Goal: Task Accomplishment & Management: Manage account settings

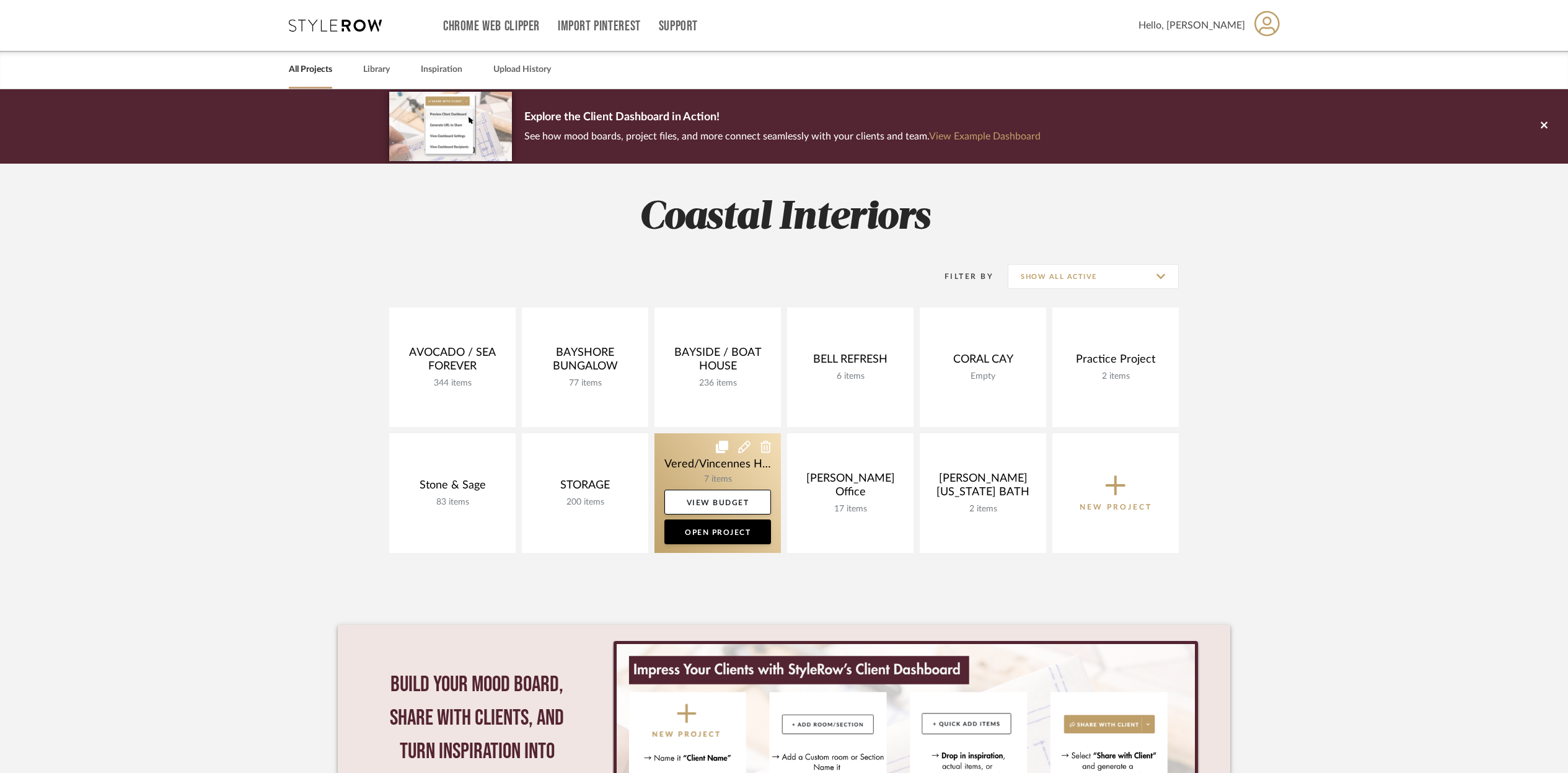
click at [737, 461] on link at bounding box center [718, 493] width 126 height 120
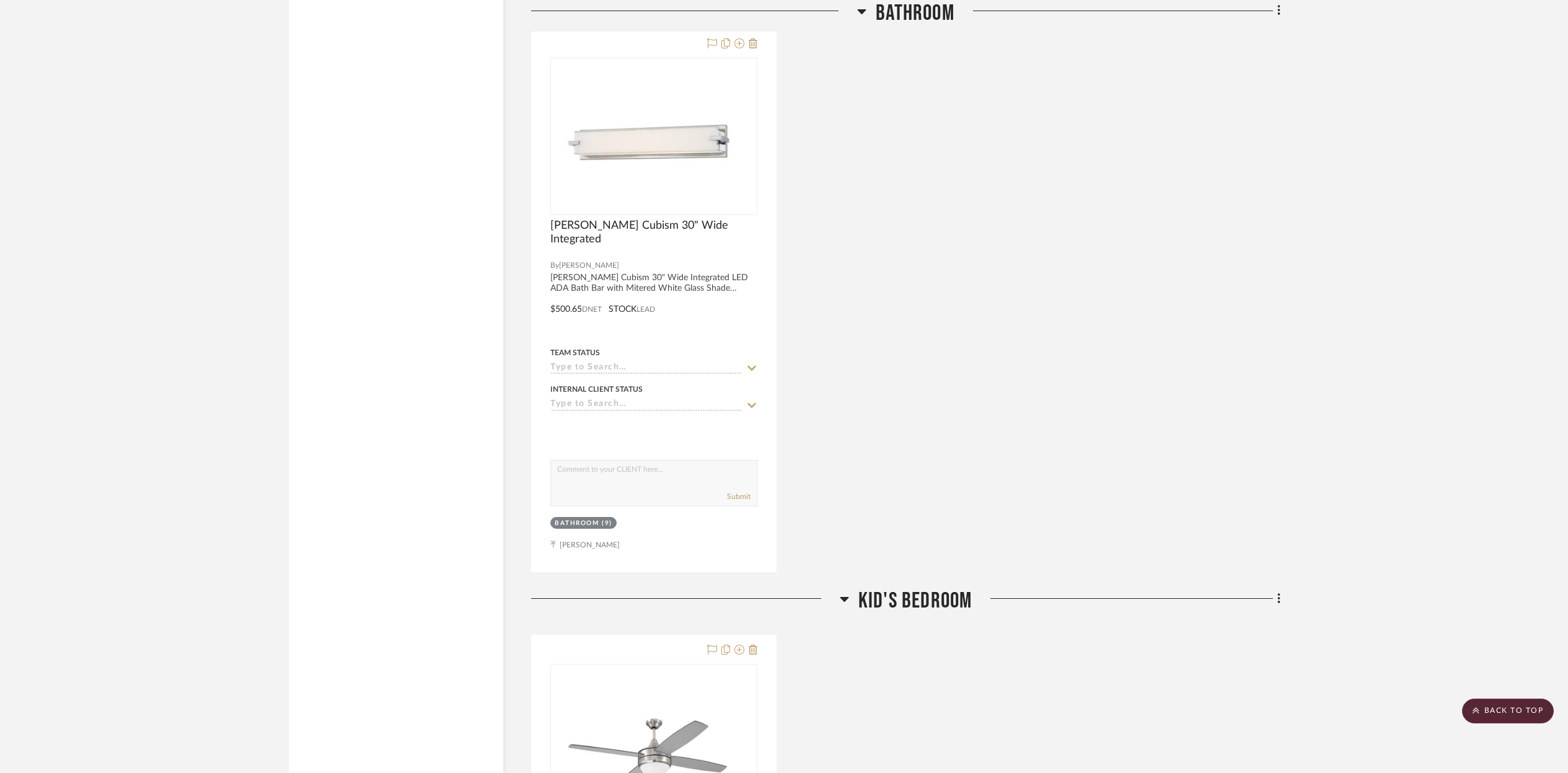
scroll to position [1457, 0]
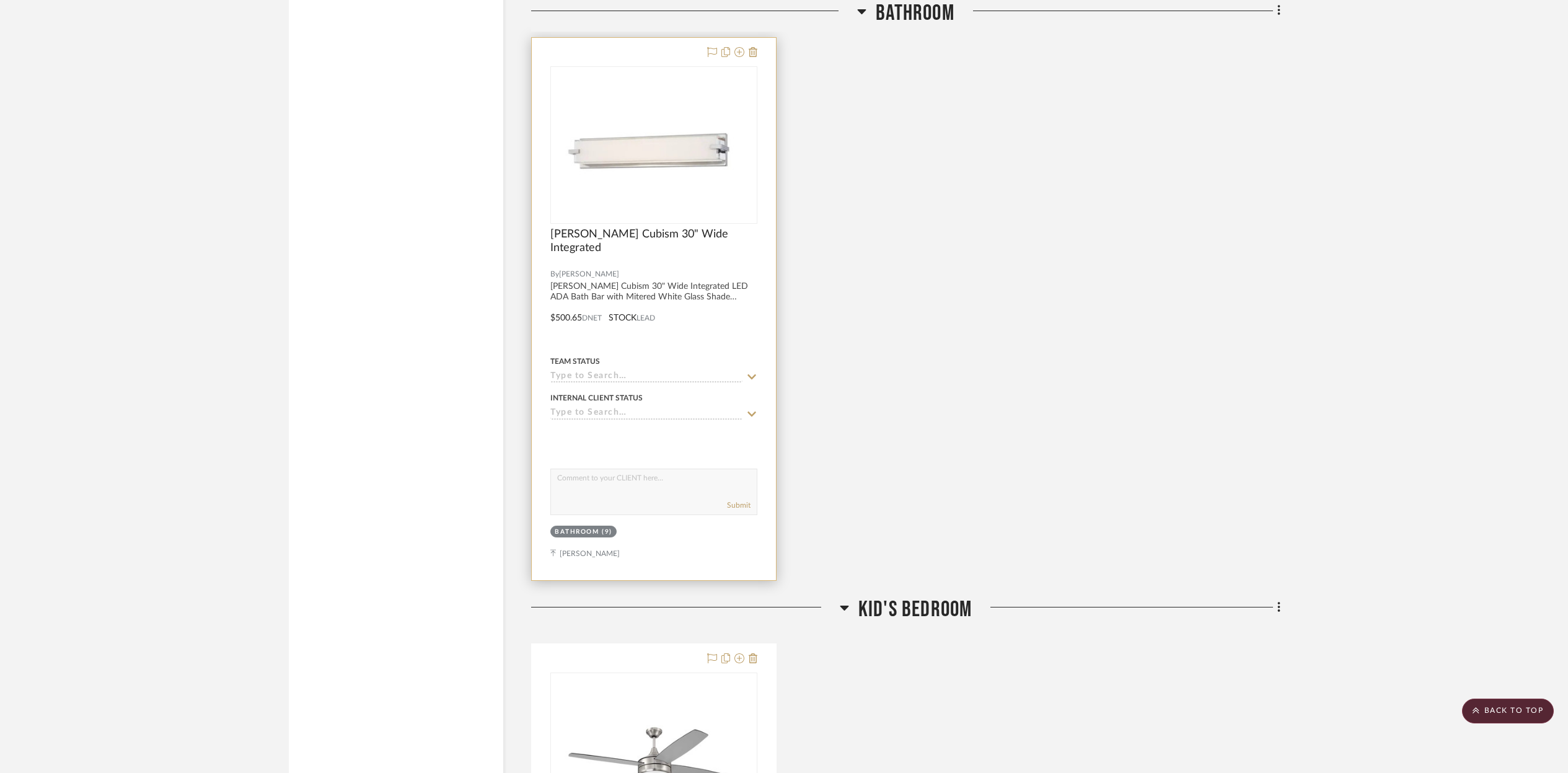
click at [700, 328] on div at bounding box center [654, 308] width 244 height 542
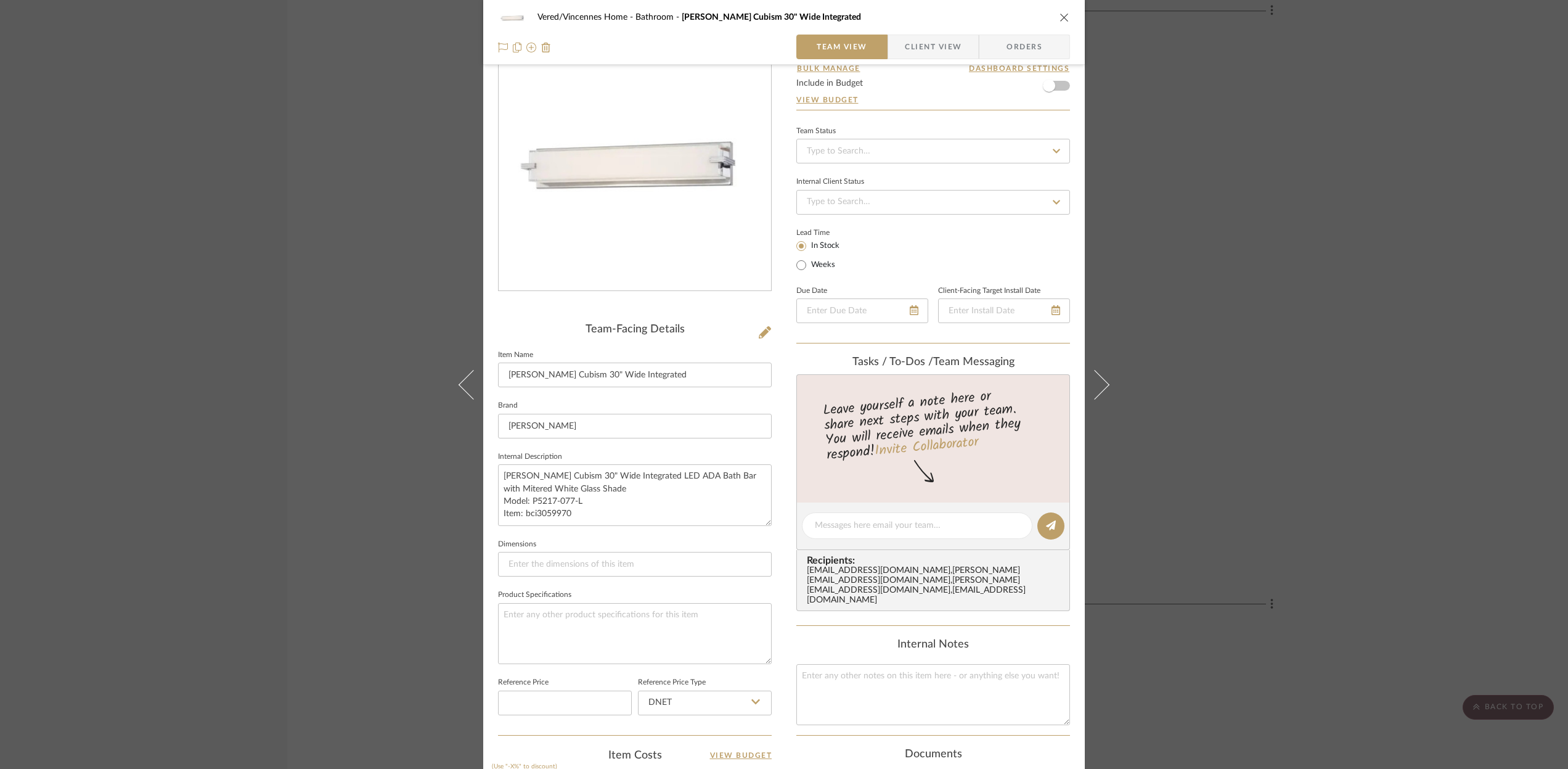
scroll to position [0, 0]
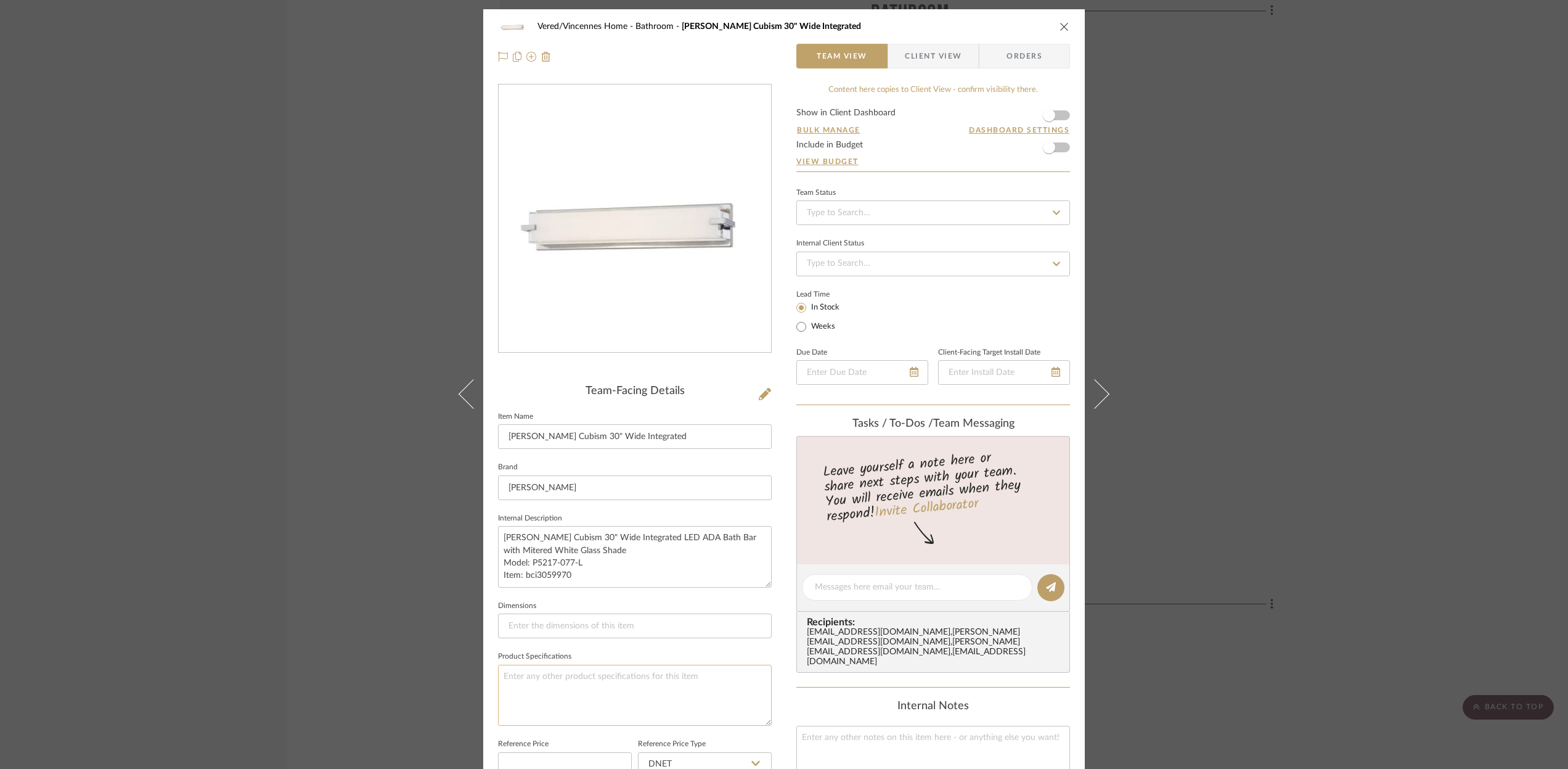
click at [517, 674] on textarea at bounding box center [635, 695] width 274 height 61
click at [589, 575] on textarea "[PERSON_NAME] Cubism 30" Wide Integrated LED ADA Bath Bar with Mitered White Gl…" at bounding box center [635, 556] width 274 height 61
type textarea "[PERSON_NAME] Cubism 30" Wide Integrated LED ADA Bath Bar with Mitered White Gl…"
click at [1051, 210] on icon at bounding box center [1057, 212] width 11 height 9
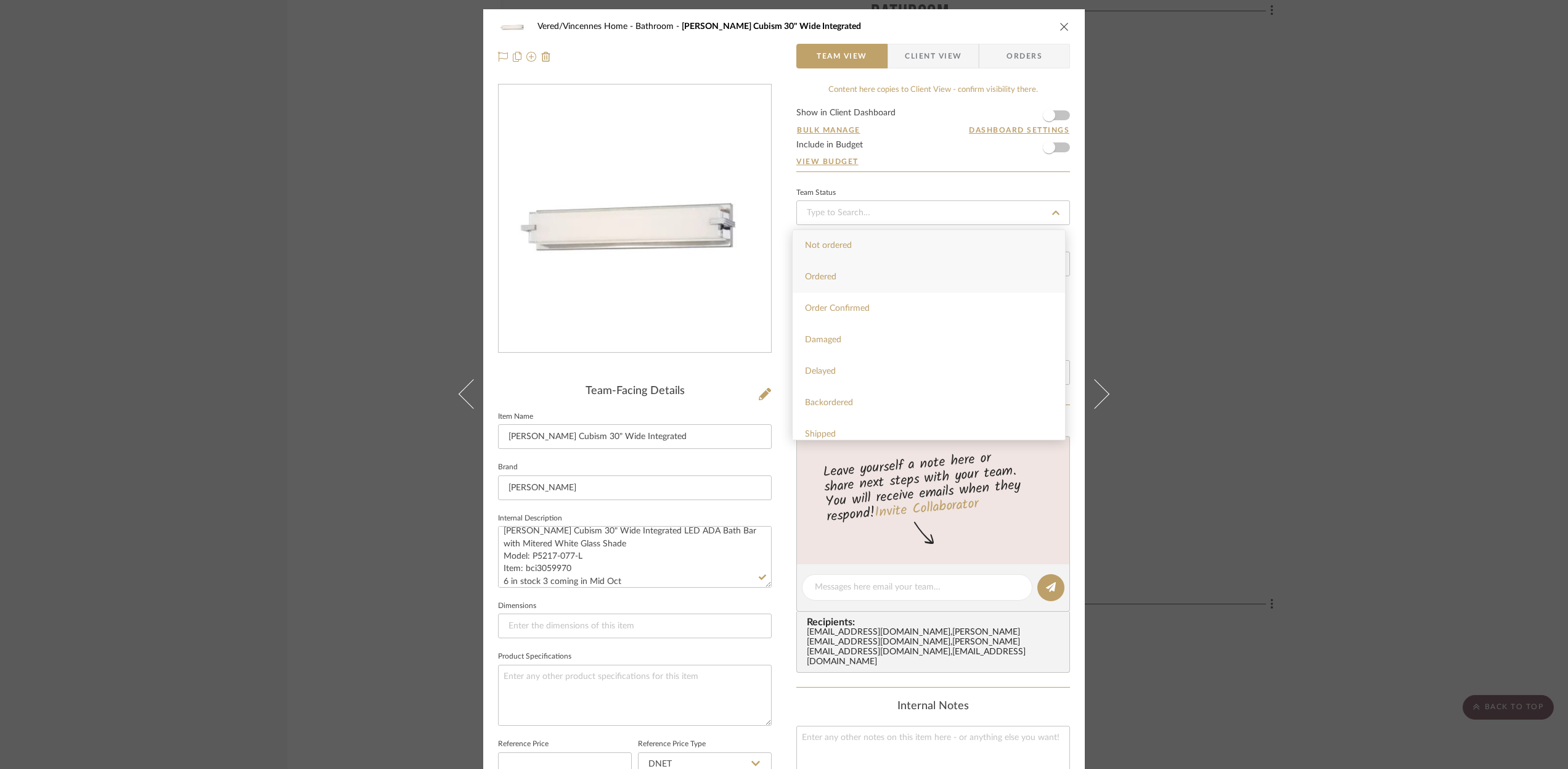
click at [832, 281] on span "Ordered" at bounding box center [820, 276] width 32 height 9
type input "[DATE]"
type input "Ordered"
type input "[DATE]"
type input "Ordered"
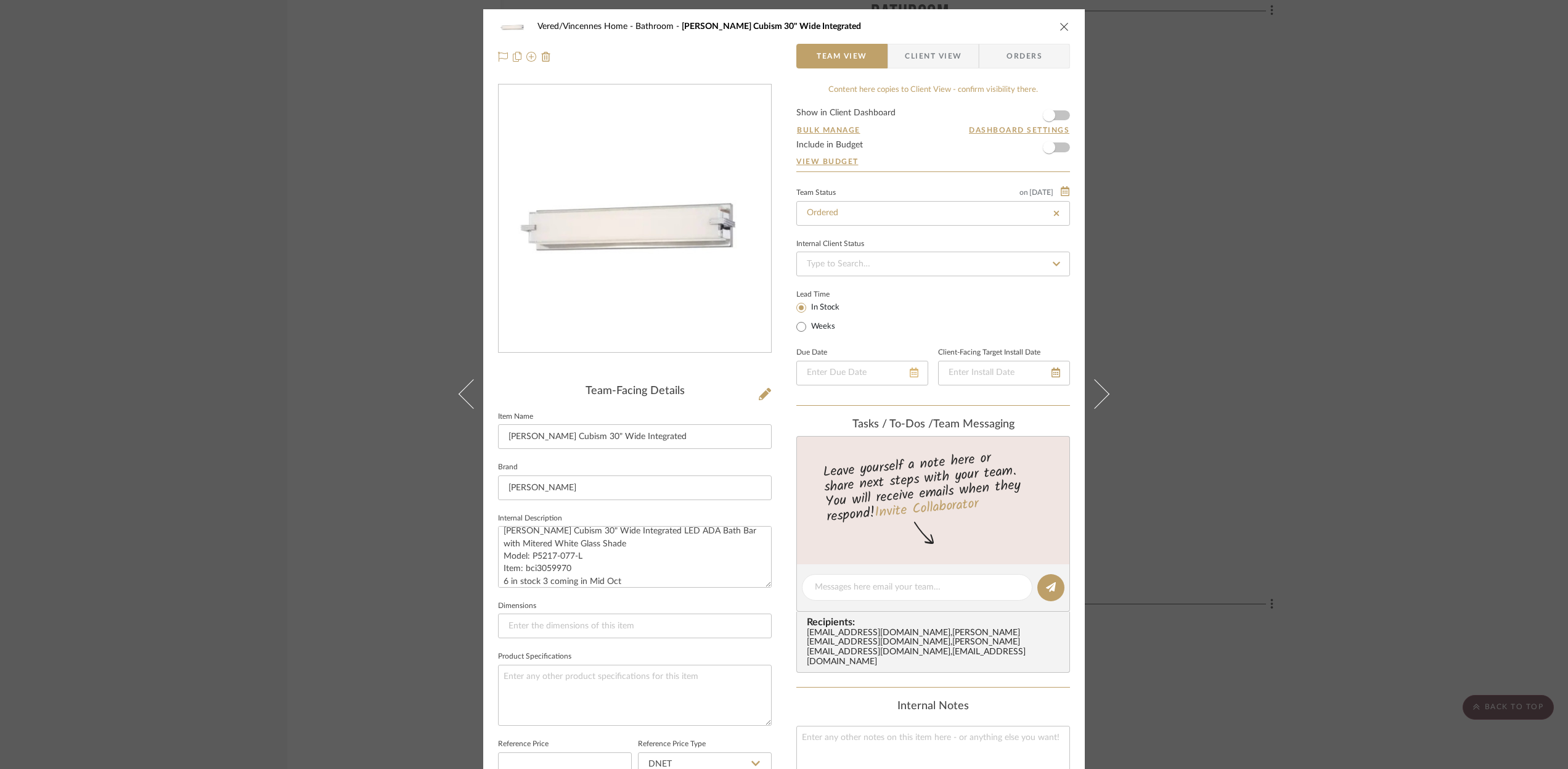
click at [910, 373] on icon at bounding box center [914, 373] width 9 height 10
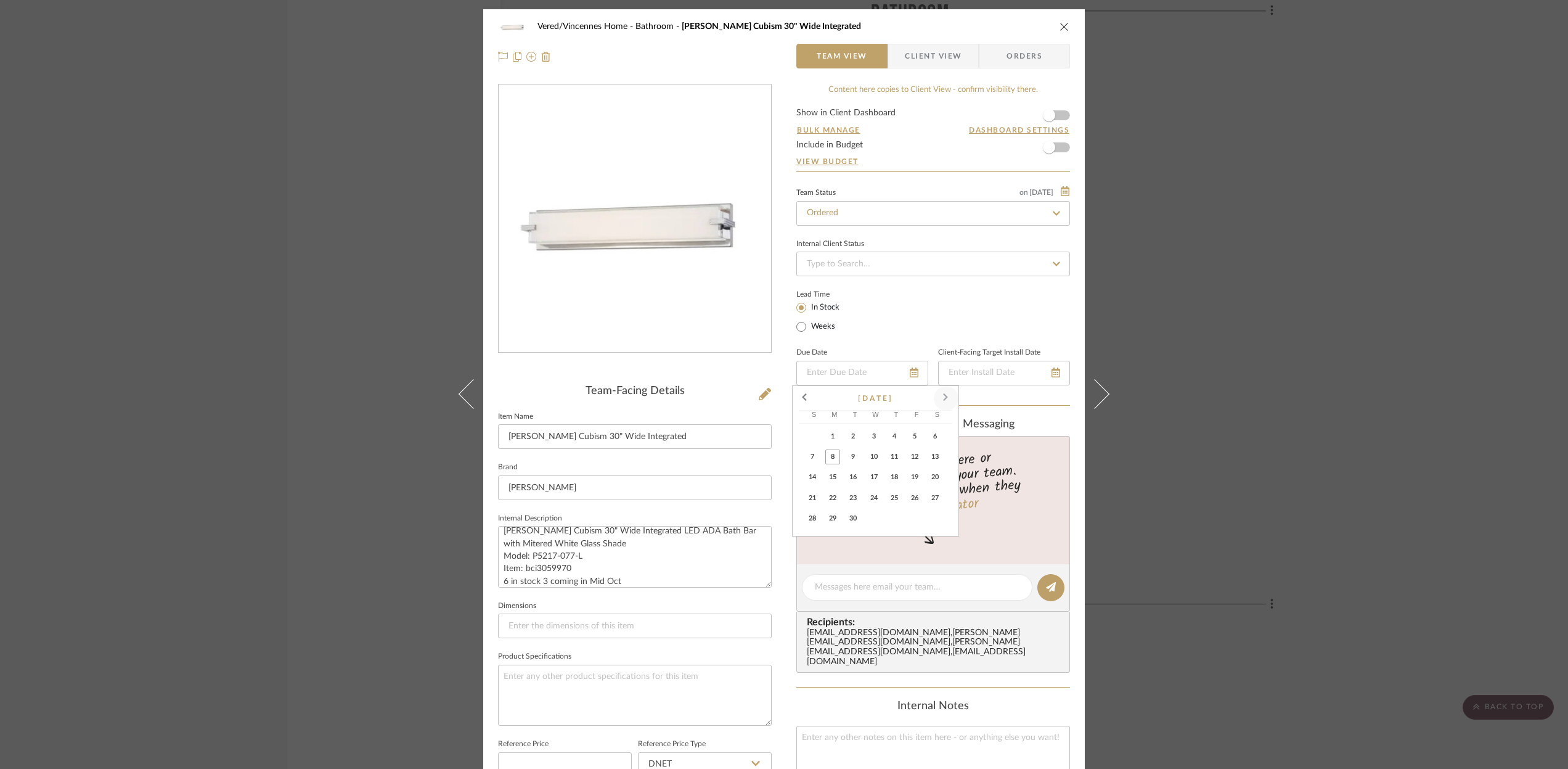
click at [946, 401] on span at bounding box center [946, 398] width 29 height 29
click at [836, 477] on span "13" at bounding box center [833, 477] width 15 height 15
type input "[DATE]"
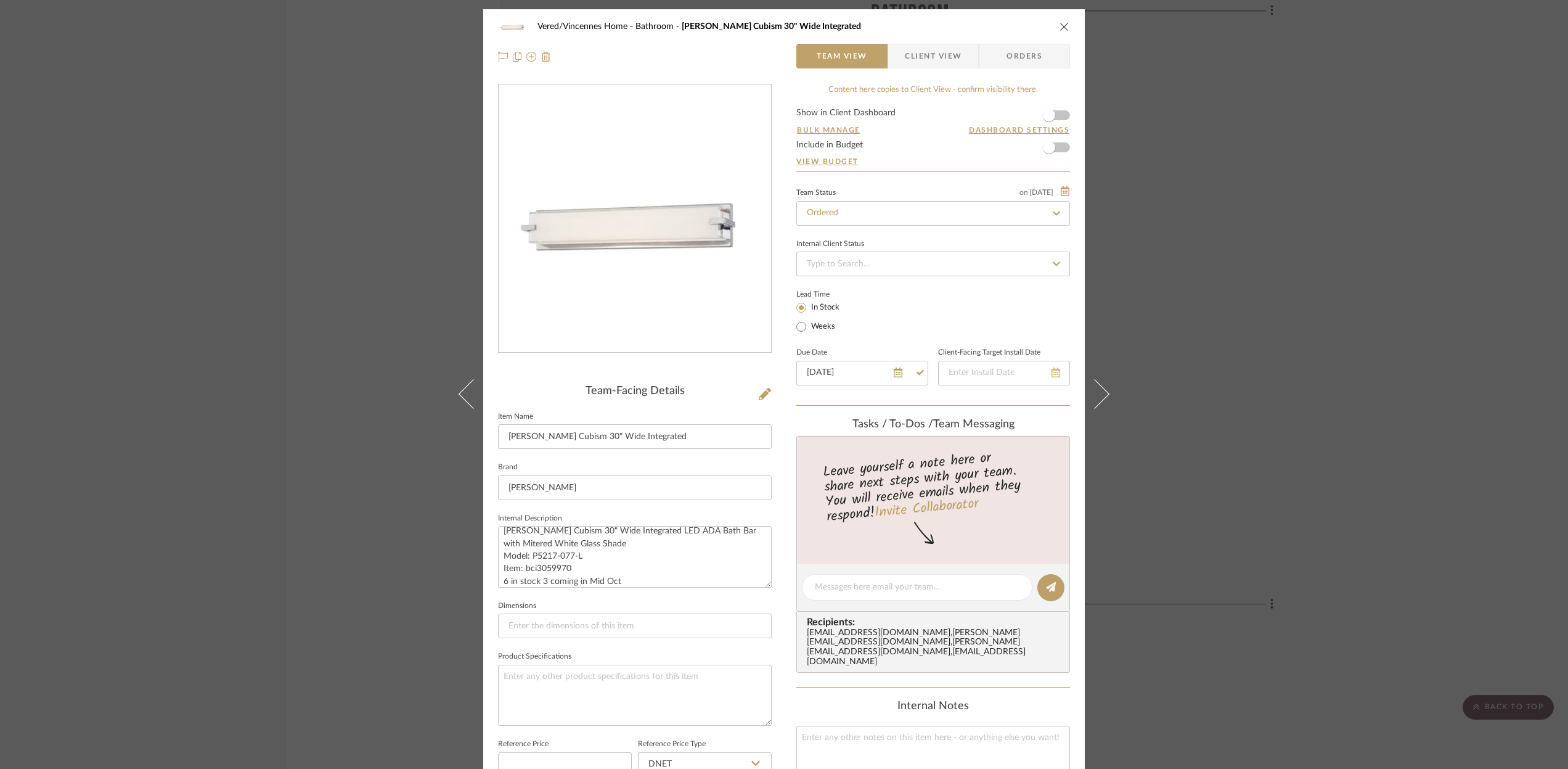
click at [1052, 374] on icon at bounding box center [1056, 373] width 9 height 10
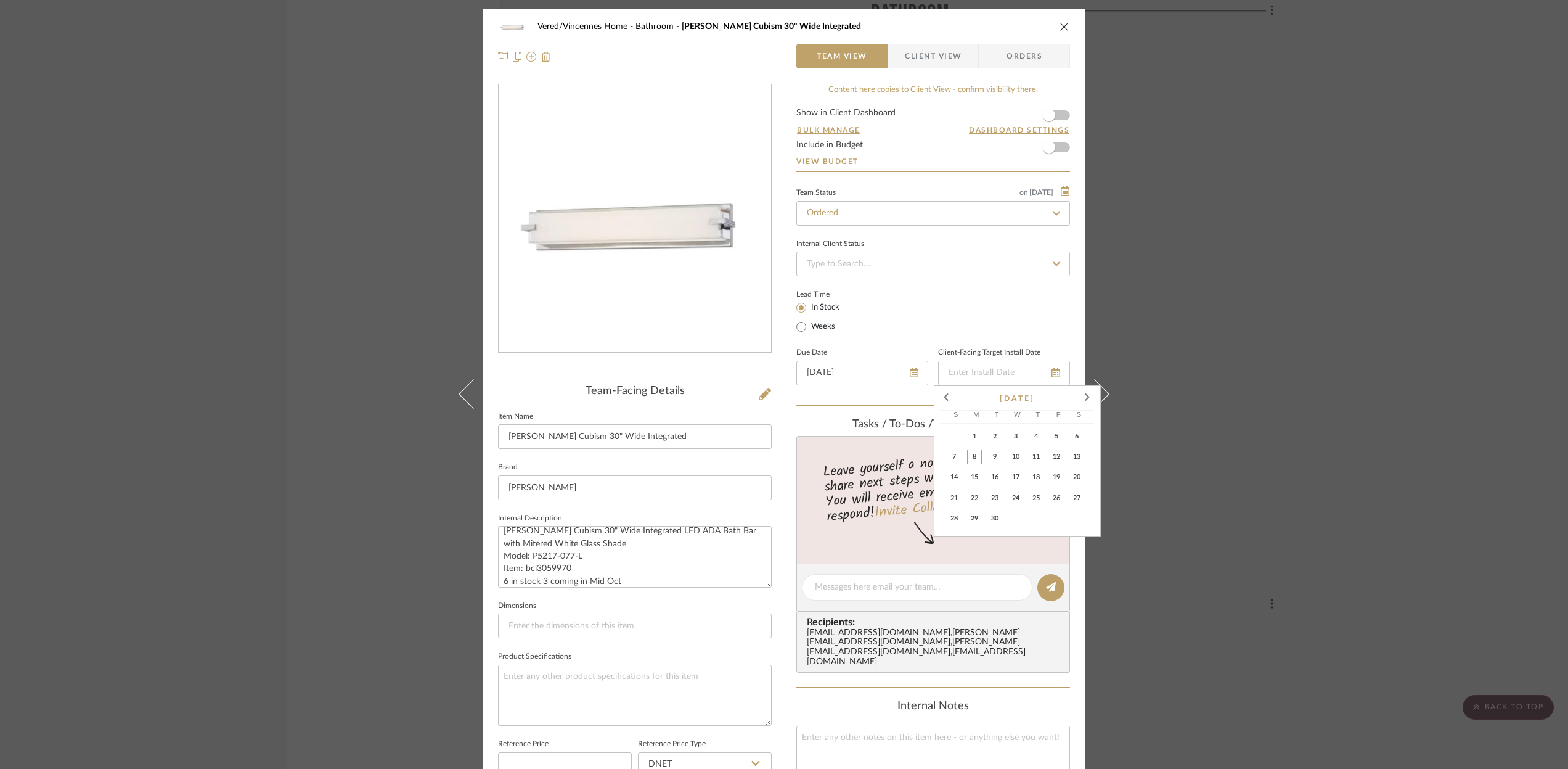
click at [1057, 477] on span "19" at bounding box center [1057, 477] width 15 height 15
type input "[DATE]"
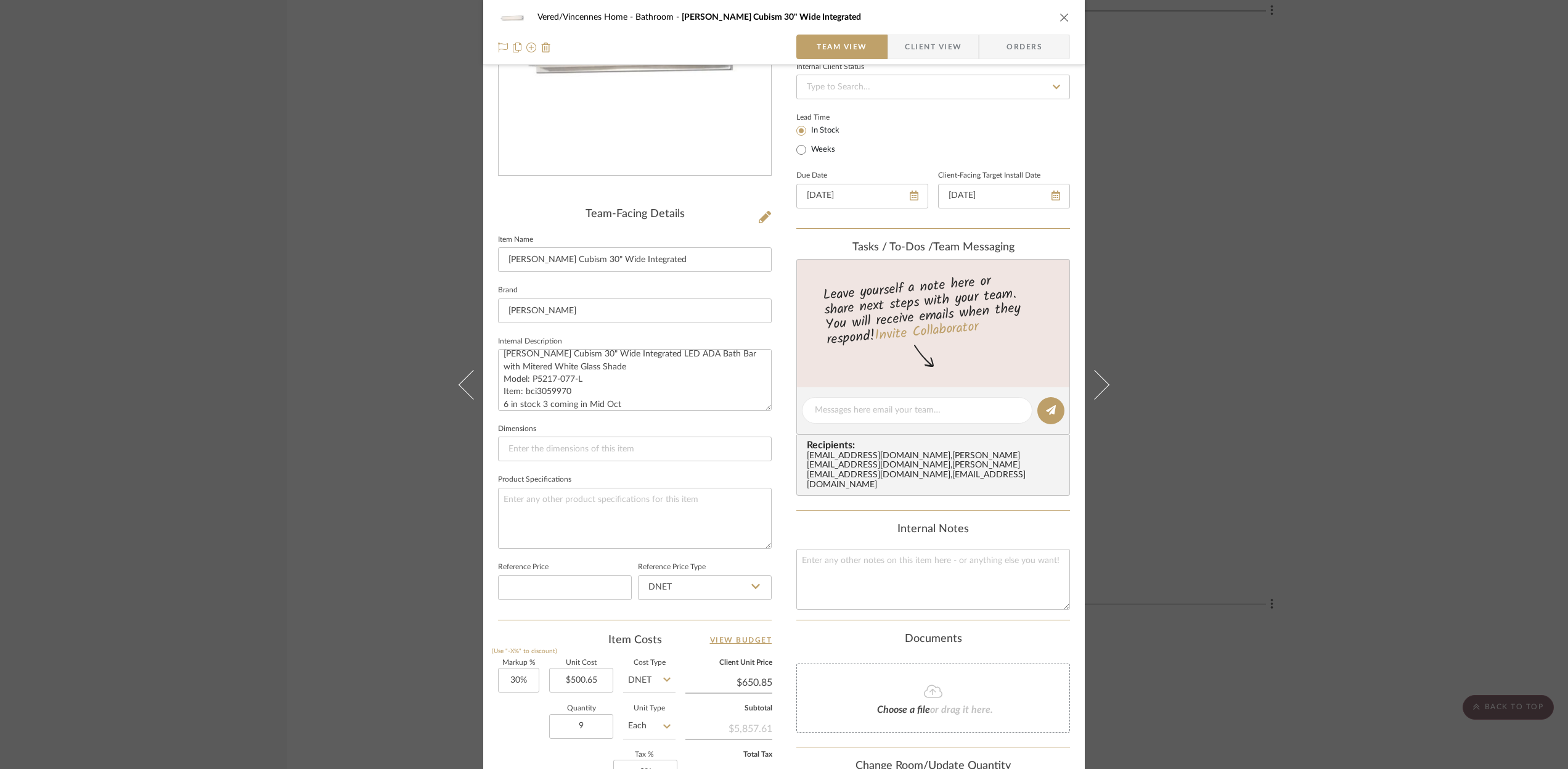
scroll to position [0, 0]
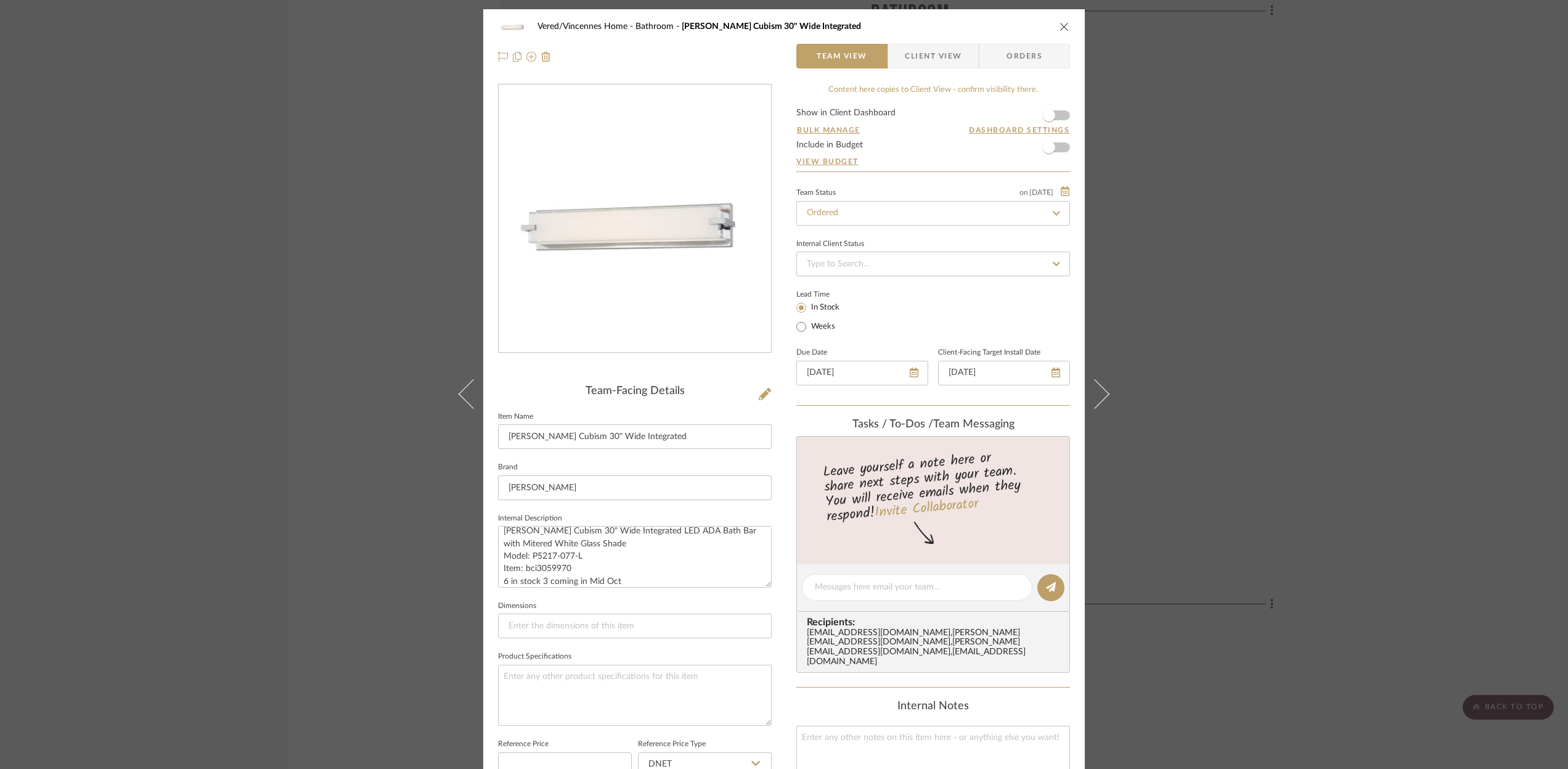
click at [1059, 28] on icon "close" at bounding box center [1064, 26] width 10 height 10
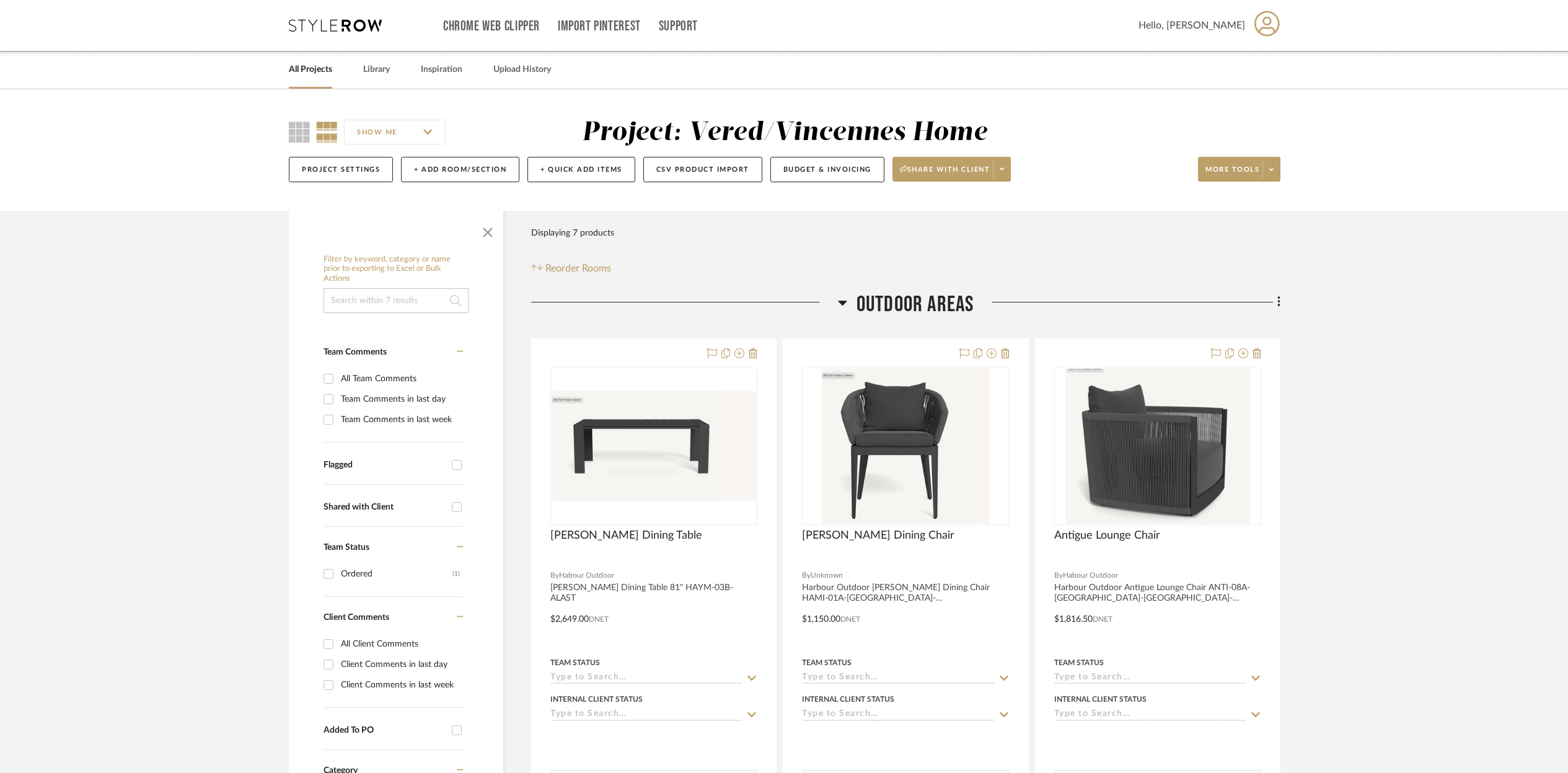
click at [319, 71] on link "All Projects" at bounding box center [310, 70] width 43 height 16
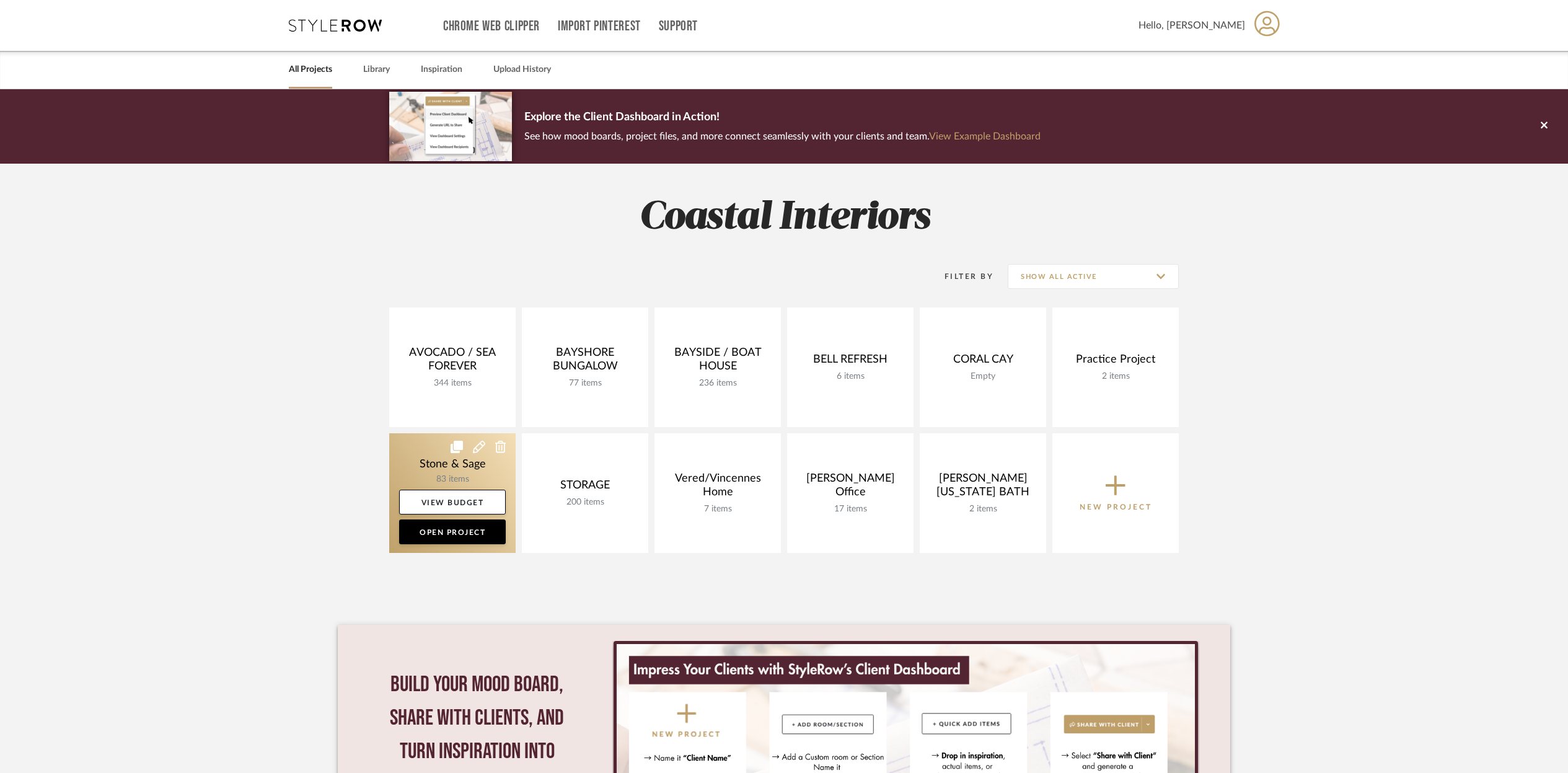
click at [467, 457] on link at bounding box center [453, 493] width 126 height 120
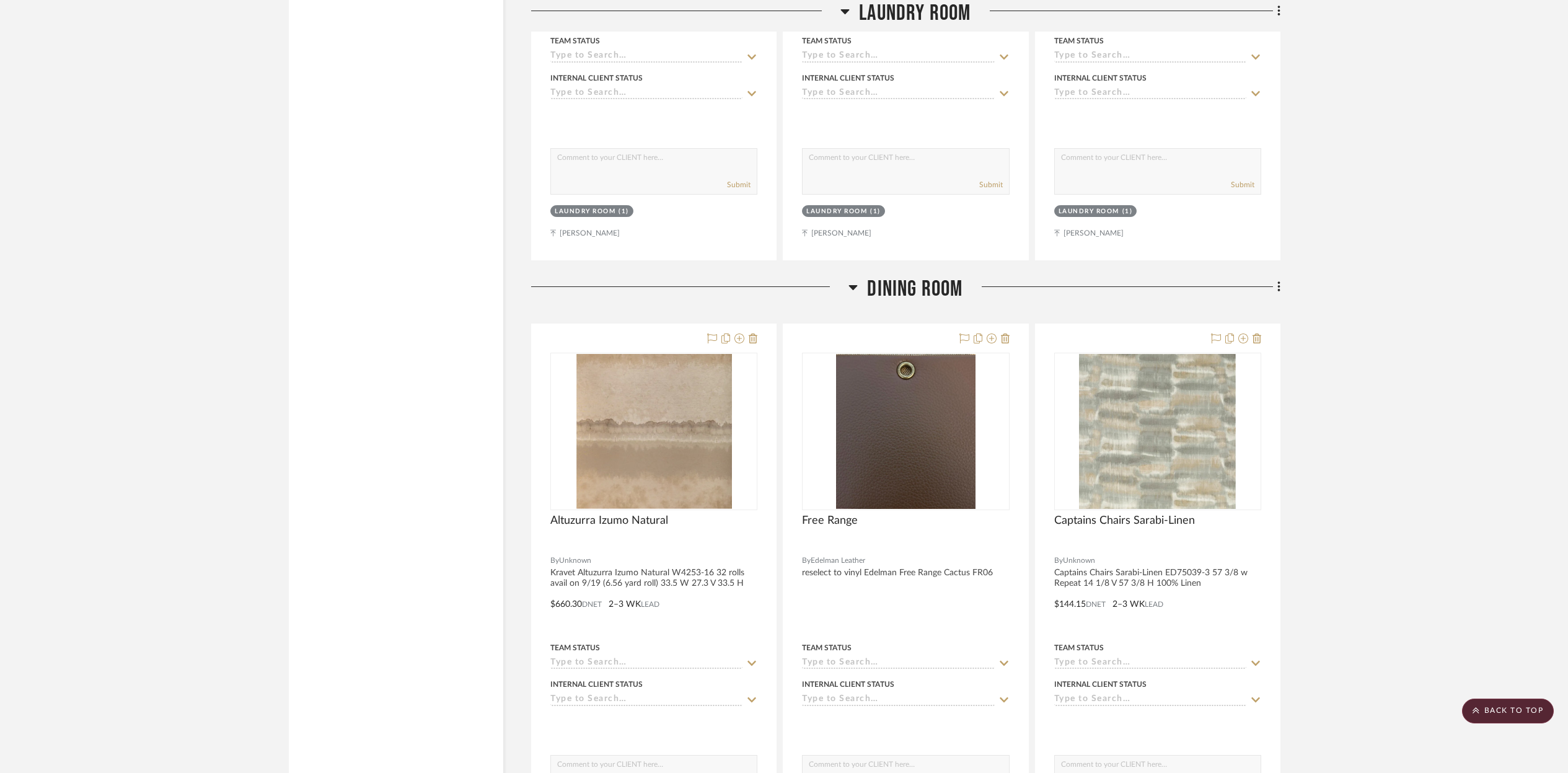
scroll to position [3732, 0]
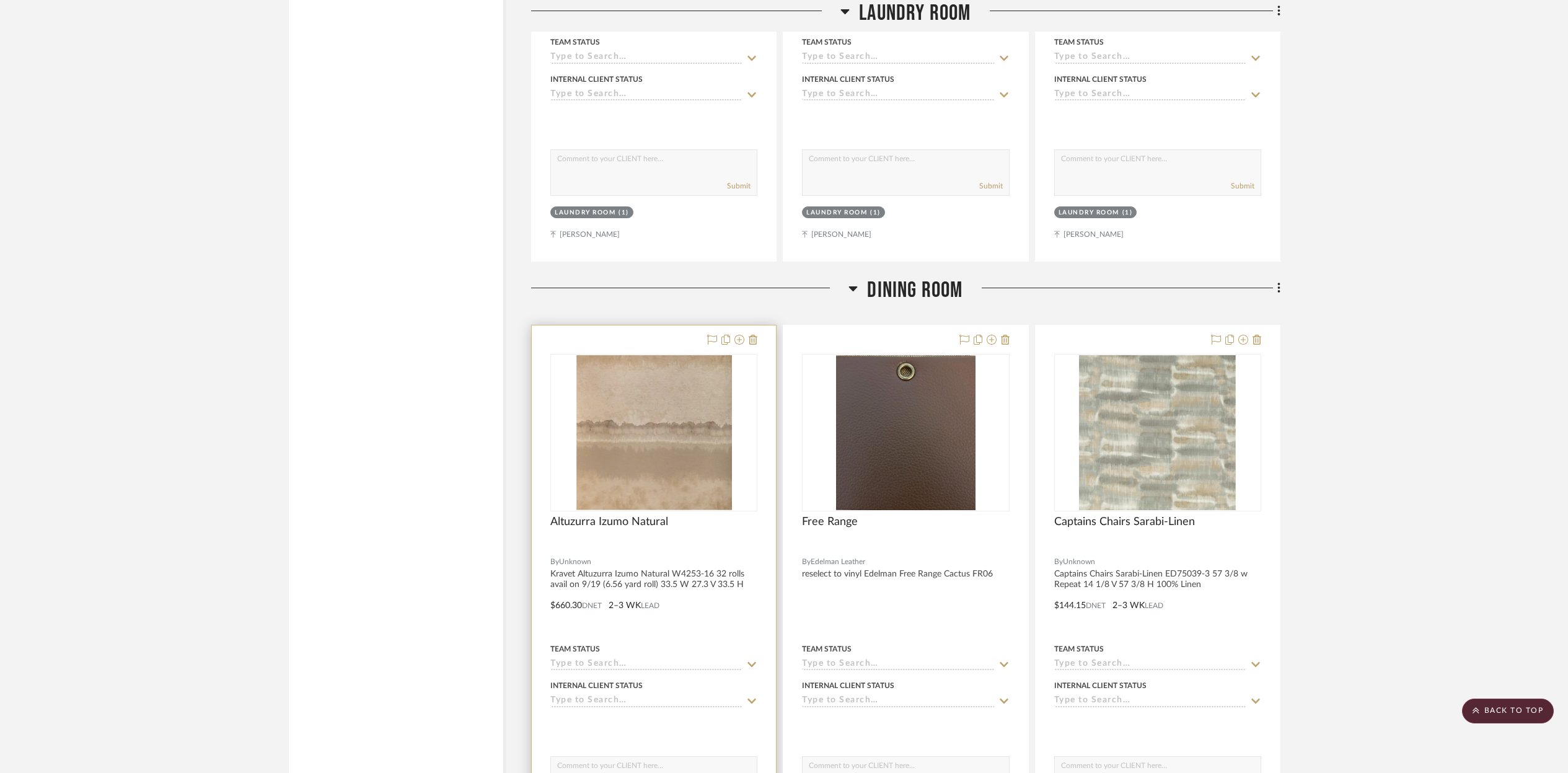
click at [735, 366] on div "0" at bounding box center [654, 432] width 206 height 156
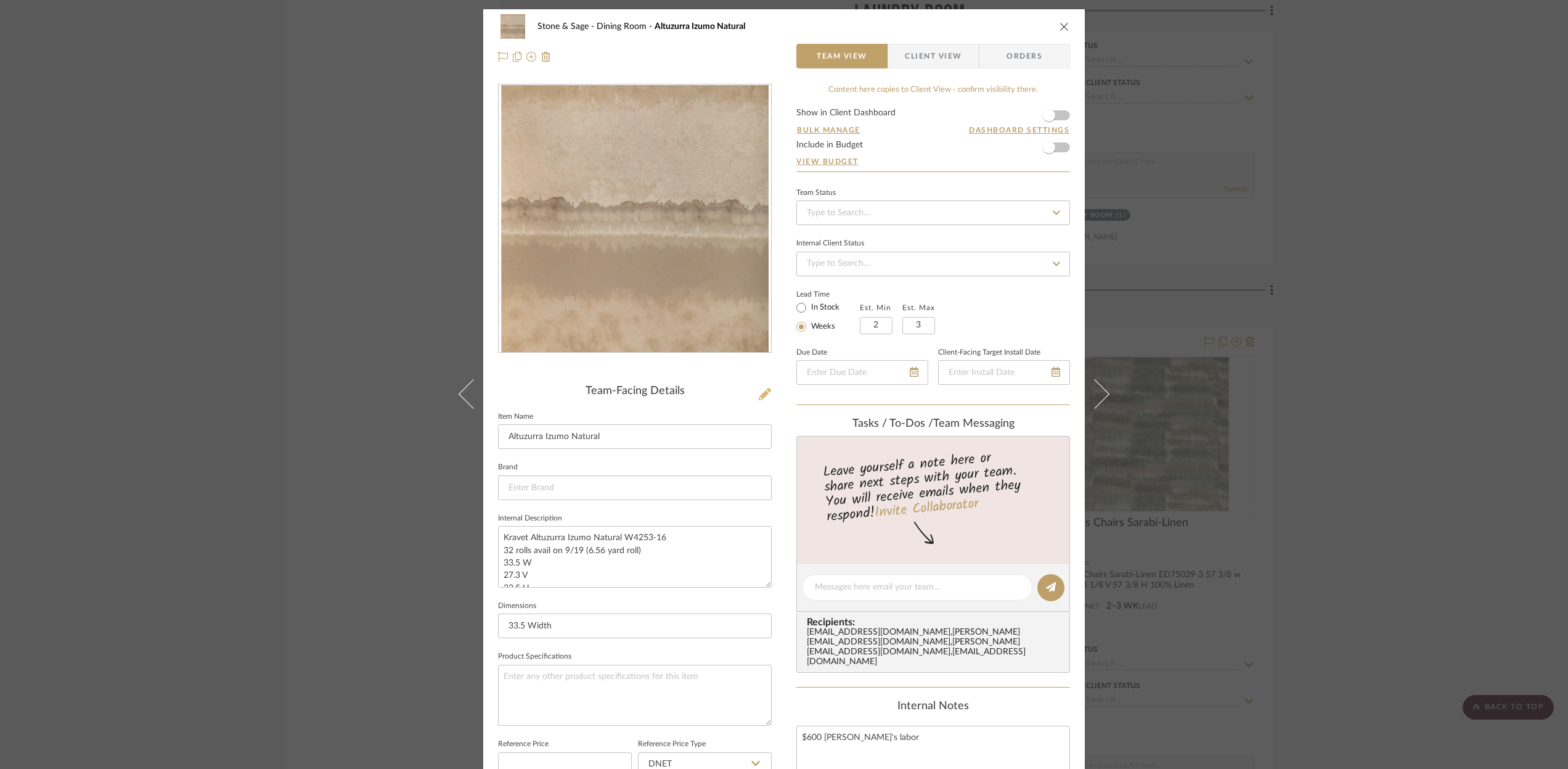
click at [763, 391] on icon at bounding box center [765, 393] width 12 height 12
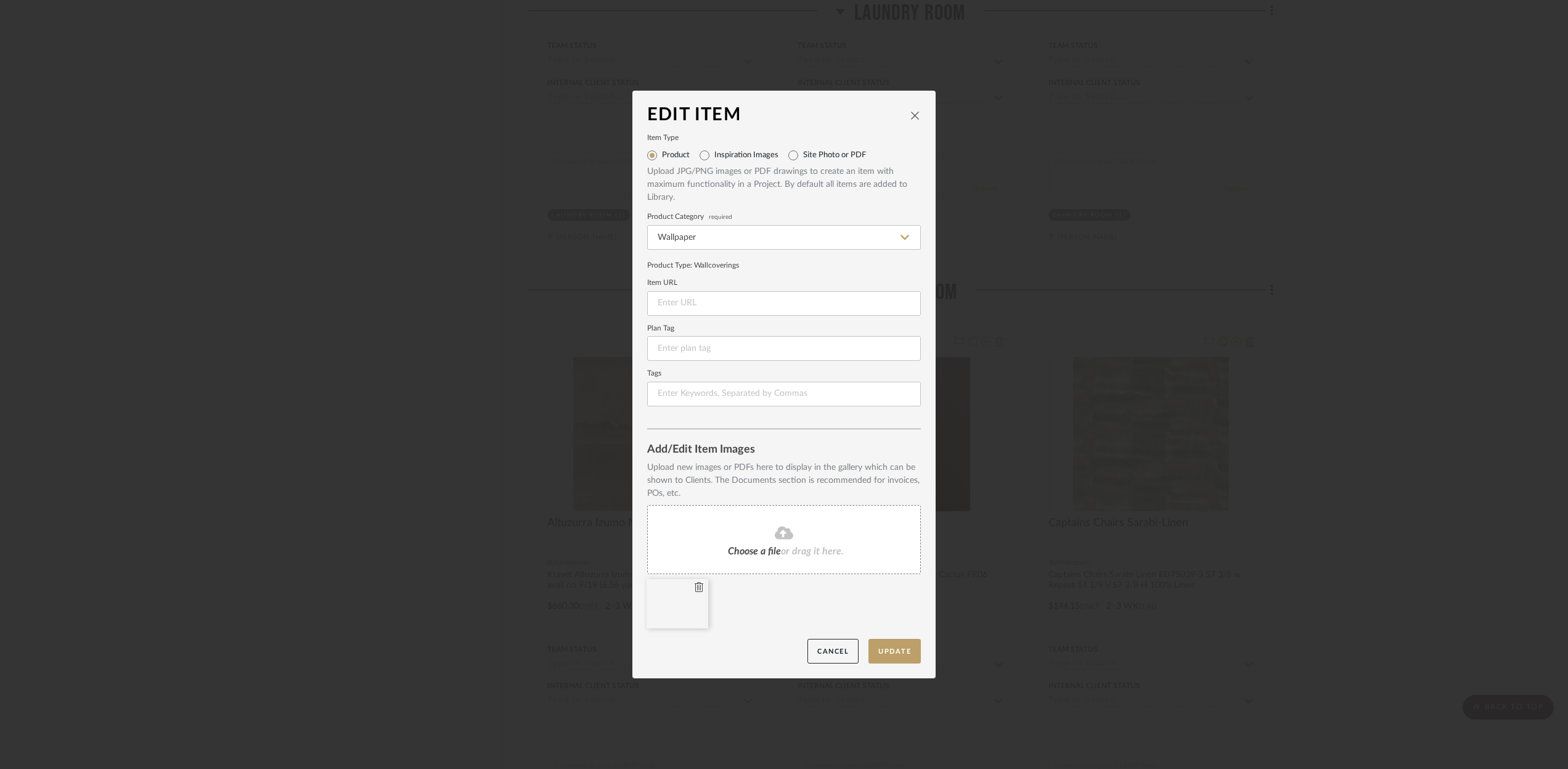
click at [695, 586] on icon at bounding box center [699, 587] width 9 height 10
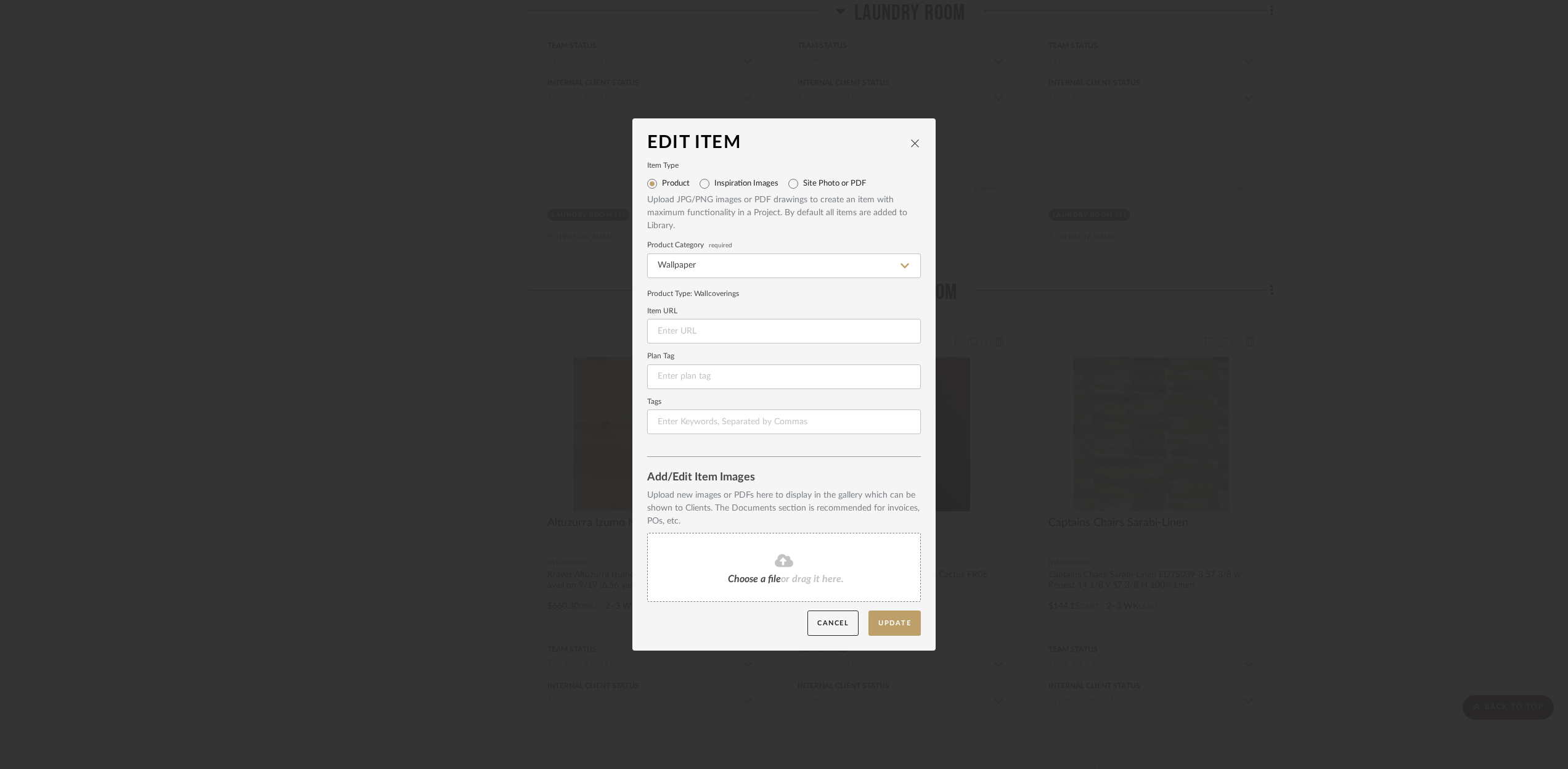
click at [696, 574] on div "Choose a file or drag it here." at bounding box center [784, 567] width 274 height 69
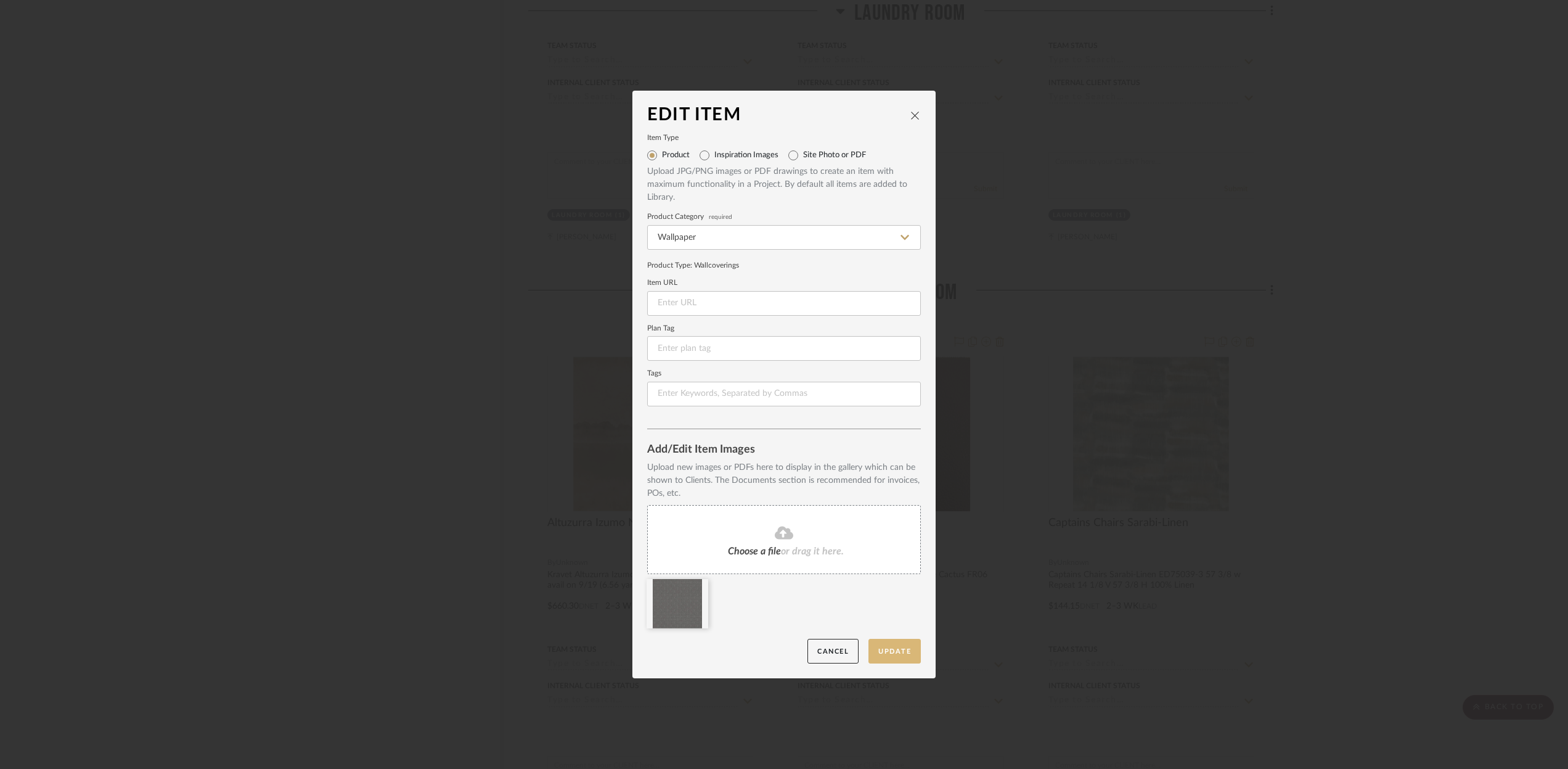
click at [882, 656] on button "Update" at bounding box center [894, 651] width 52 height 25
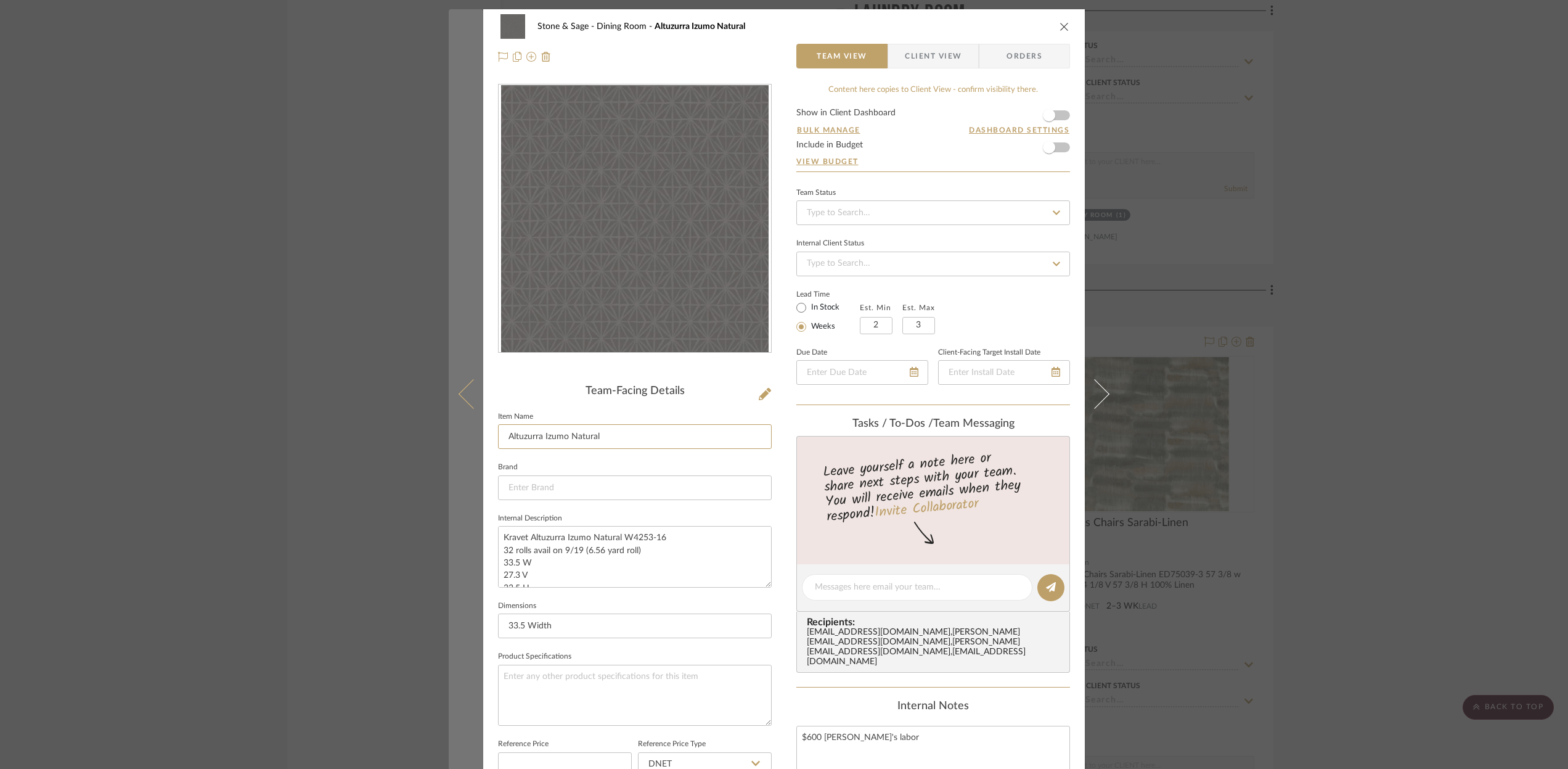
drag, startPoint x: 610, startPoint y: 440, endPoint x: 471, endPoint y: 441, distance: 139.0
click at [471, 441] on mat-dialog-content "Stone & Sage Dining Room Altuzurra Izumo Natural Team View Client View Orders T…" at bounding box center [784, 577] width 670 height 1136
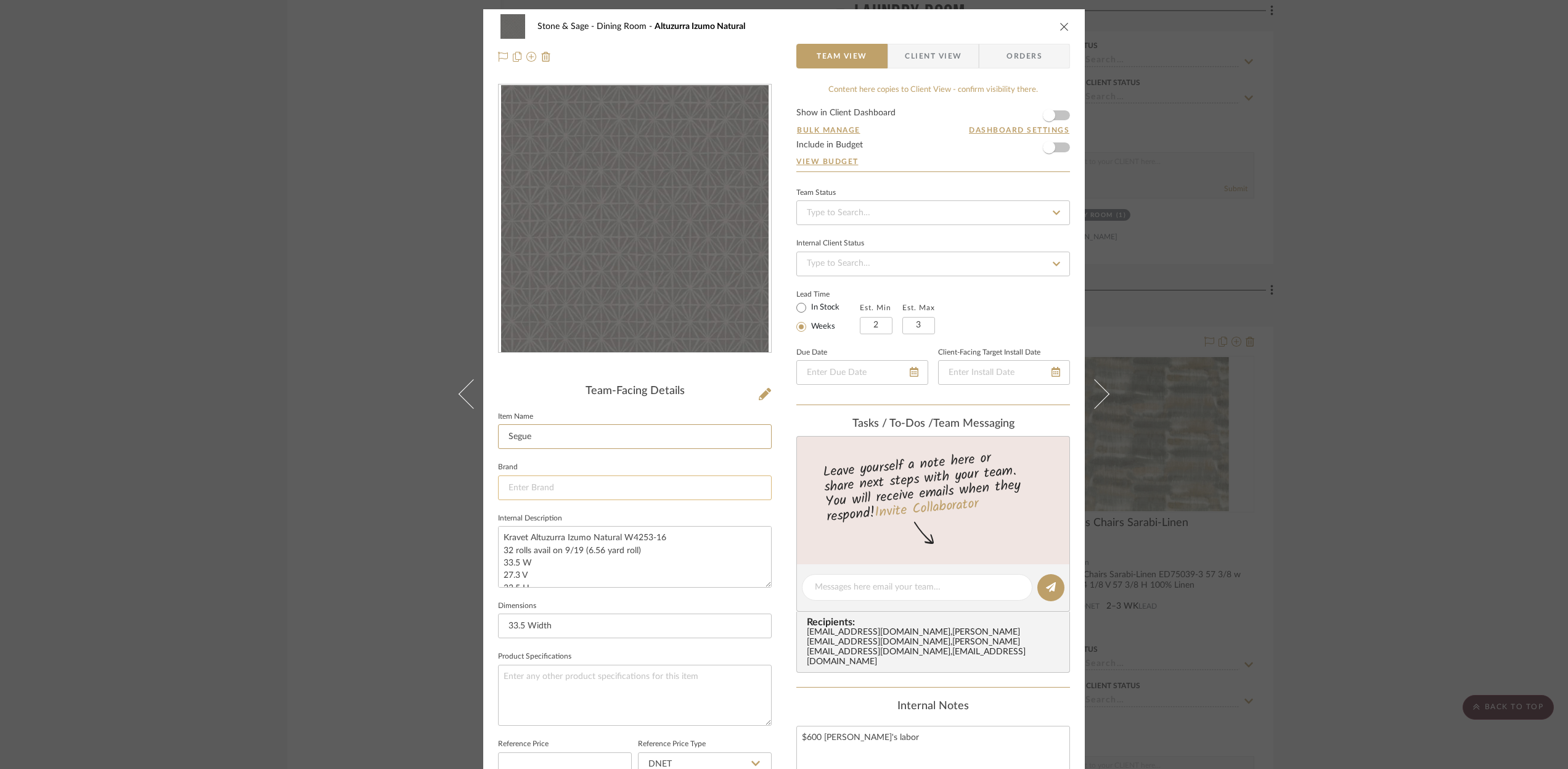
type input "Segue"
click at [513, 493] on input at bounding box center [635, 488] width 274 height 24
type input "Winefield Thybony"
click at [590, 521] on span "Click to add "Winefield Thybony" as a new Brand" at bounding box center [635, 519] width 236 height 11
click at [682, 560] on textarea "Kravet Altuzurra Izumo Natural W4253-16 32 rolls avail on 9/19 (6.56 yard roll)…" at bounding box center [635, 556] width 274 height 61
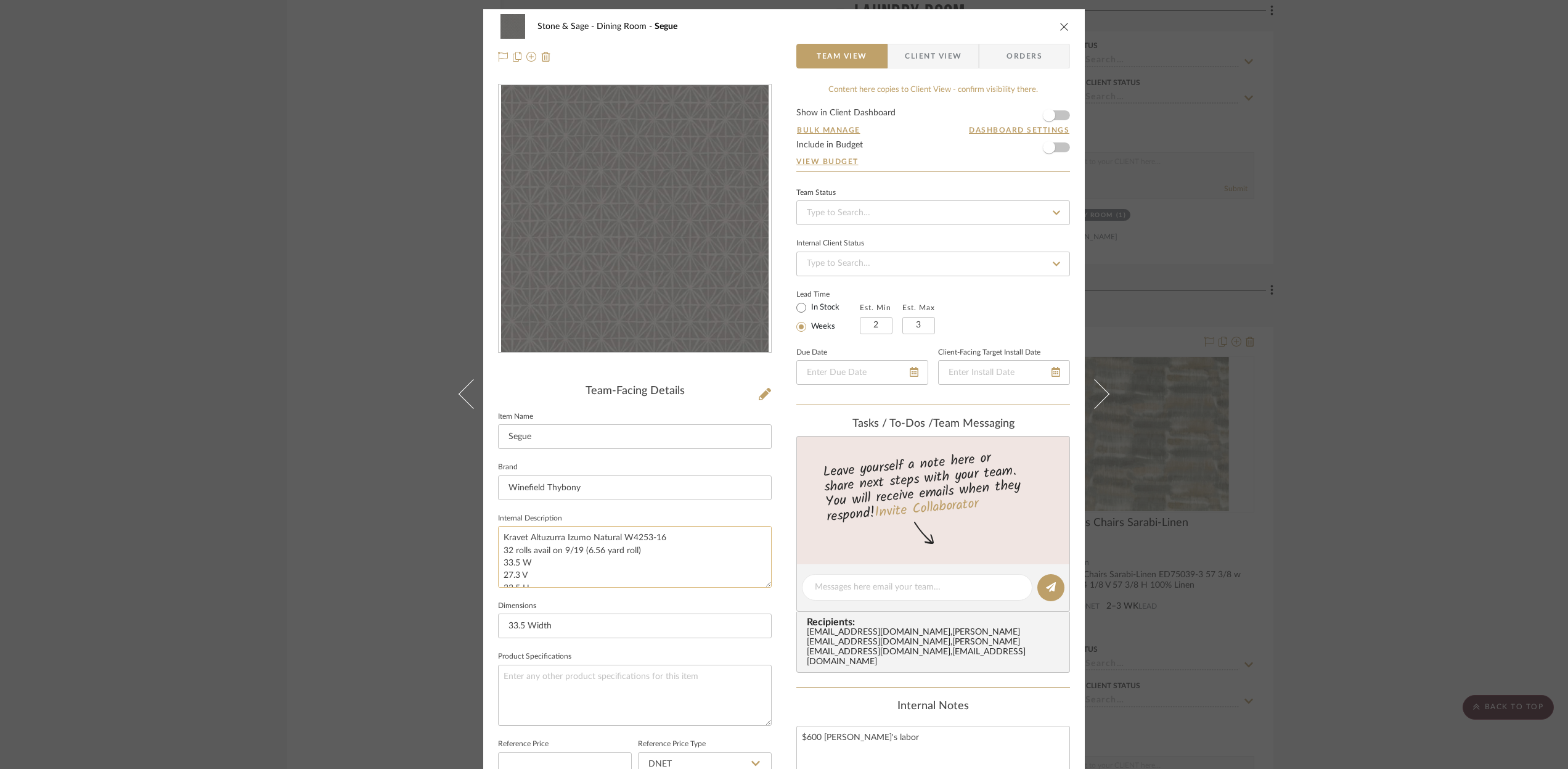
click at [666, 536] on textarea "Kravet Altuzurra Izumo Natural W4253-16 32 rolls avail on 9/19 (6.56 yard roll)…" at bounding box center [635, 556] width 274 height 61
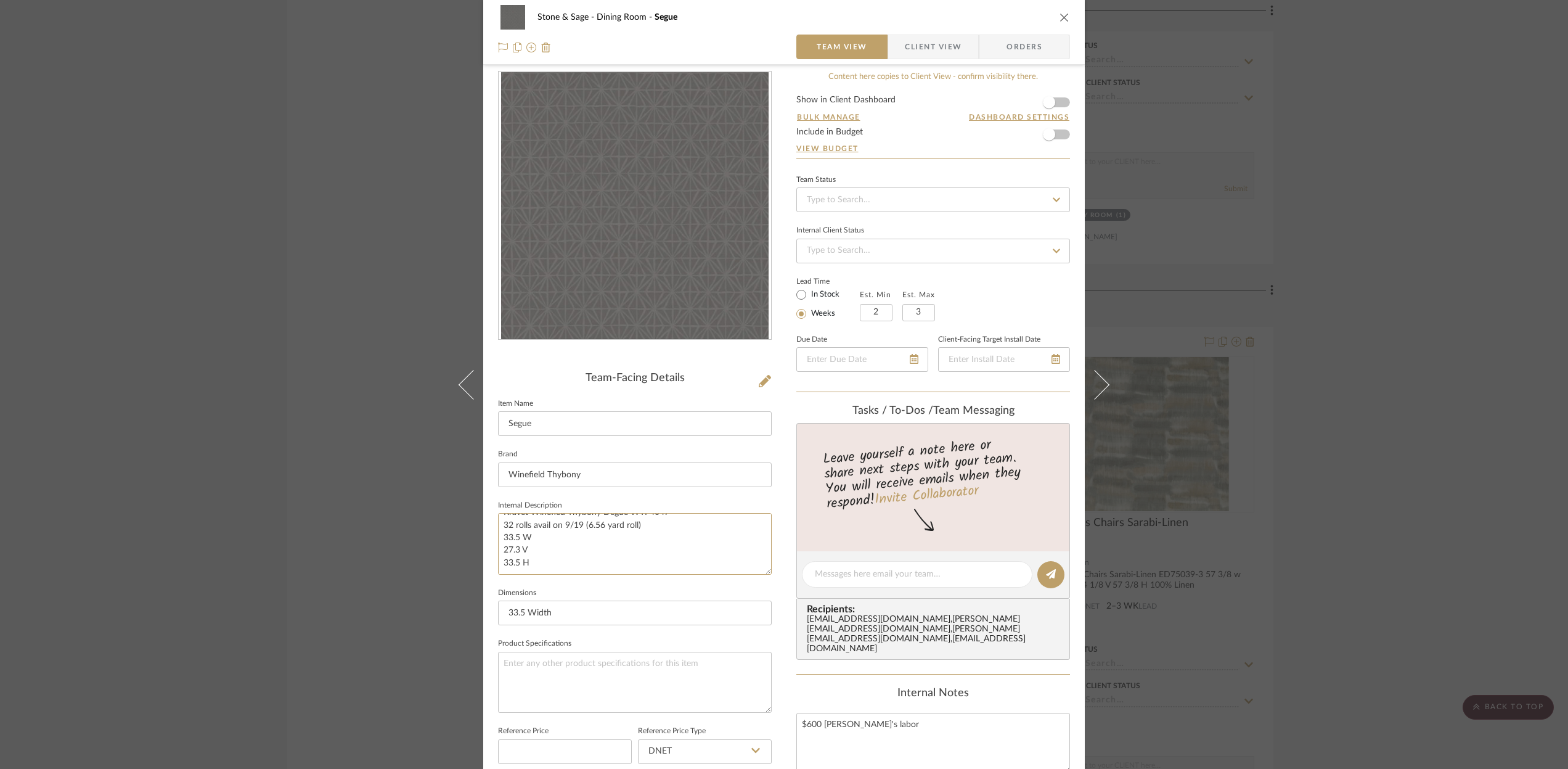
drag, startPoint x: 656, startPoint y: 529, endPoint x: 493, endPoint y: 528, distance: 163.0
click at [493, 528] on div "Stone & Sage Dining Room Segue Team View Client View Orders Team-Facing Details…" at bounding box center [784, 563] width 602 height 1136
drag, startPoint x: 515, startPoint y: 538, endPoint x: 495, endPoint y: 537, distance: 20.0
click at [498, 537] on textarea "Kravet Winefied Thybony Degue WTP4047 60 sq ft 33.5 W 27.3 V 33.5 H" at bounding box center [635, 543] width 274 height 61
click at [515, 550] on textarea "Kravet Winefied Thybony Degue WTP4047 60 sq ft 27 W 27.3 V 33.5 H" at bounding box center [635, 543] width 274 height 61
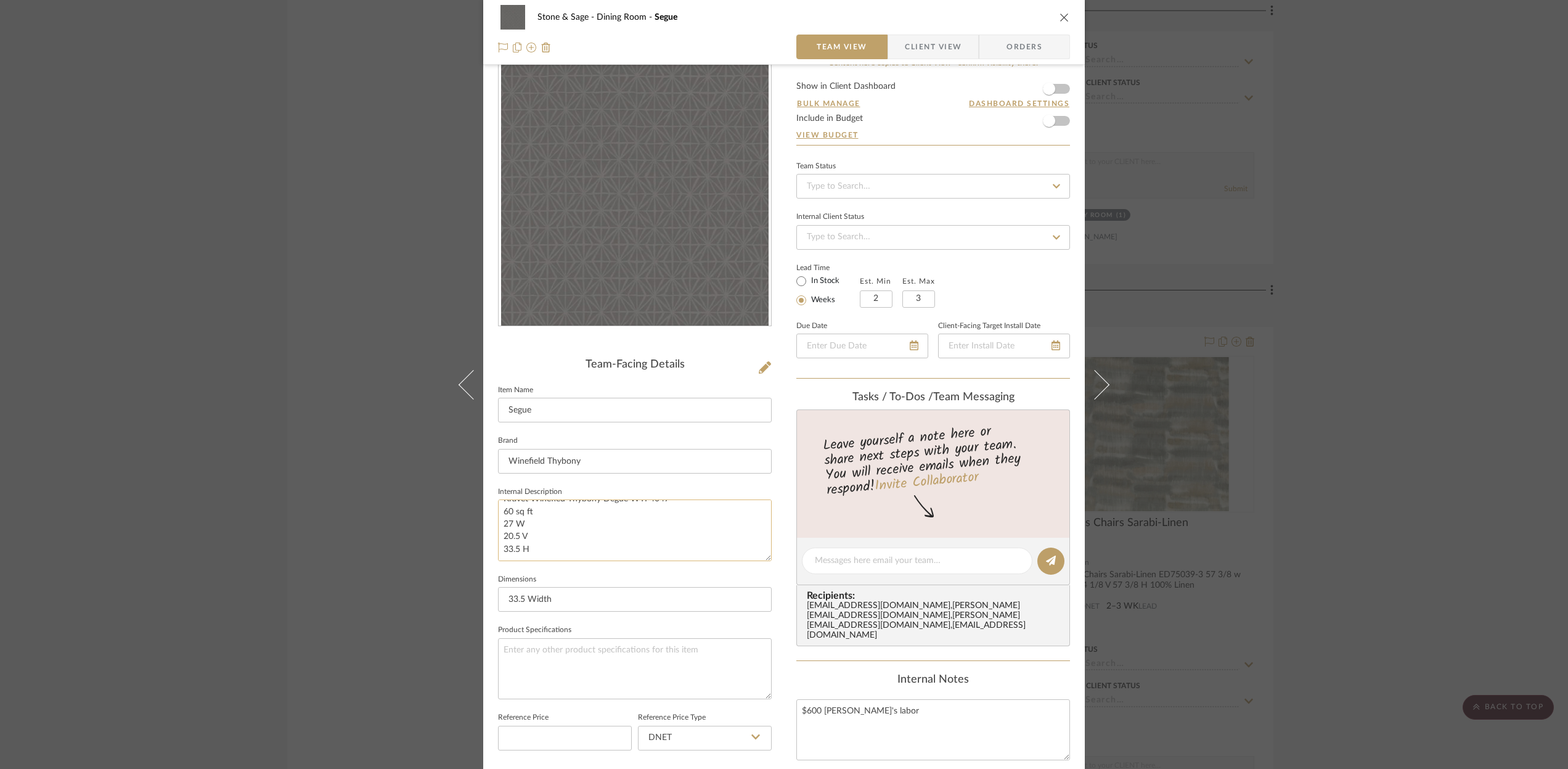
scroll to position [29, 0]
drag, startPoint x: 545, startPoint y: 546, endPoint x: 491, endPoint y: 546, distance: 54.0
click at [491, 546] on div "Stone & Sage Dining Room Segue Team View Client View Orders Team-Facing Details…" at bounding box center [784, 548] width 602 height 1136
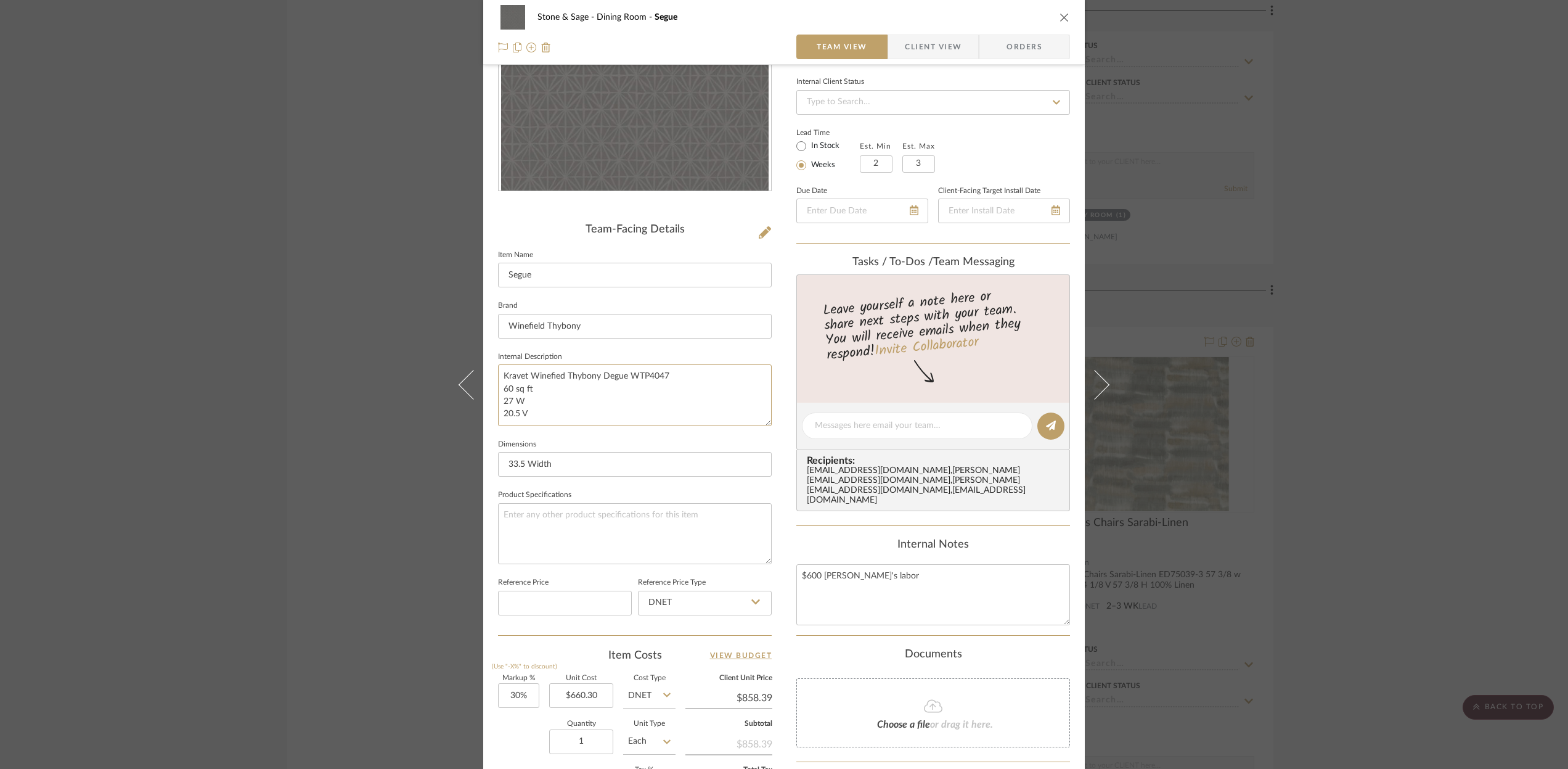
scroll to position [174, 0]
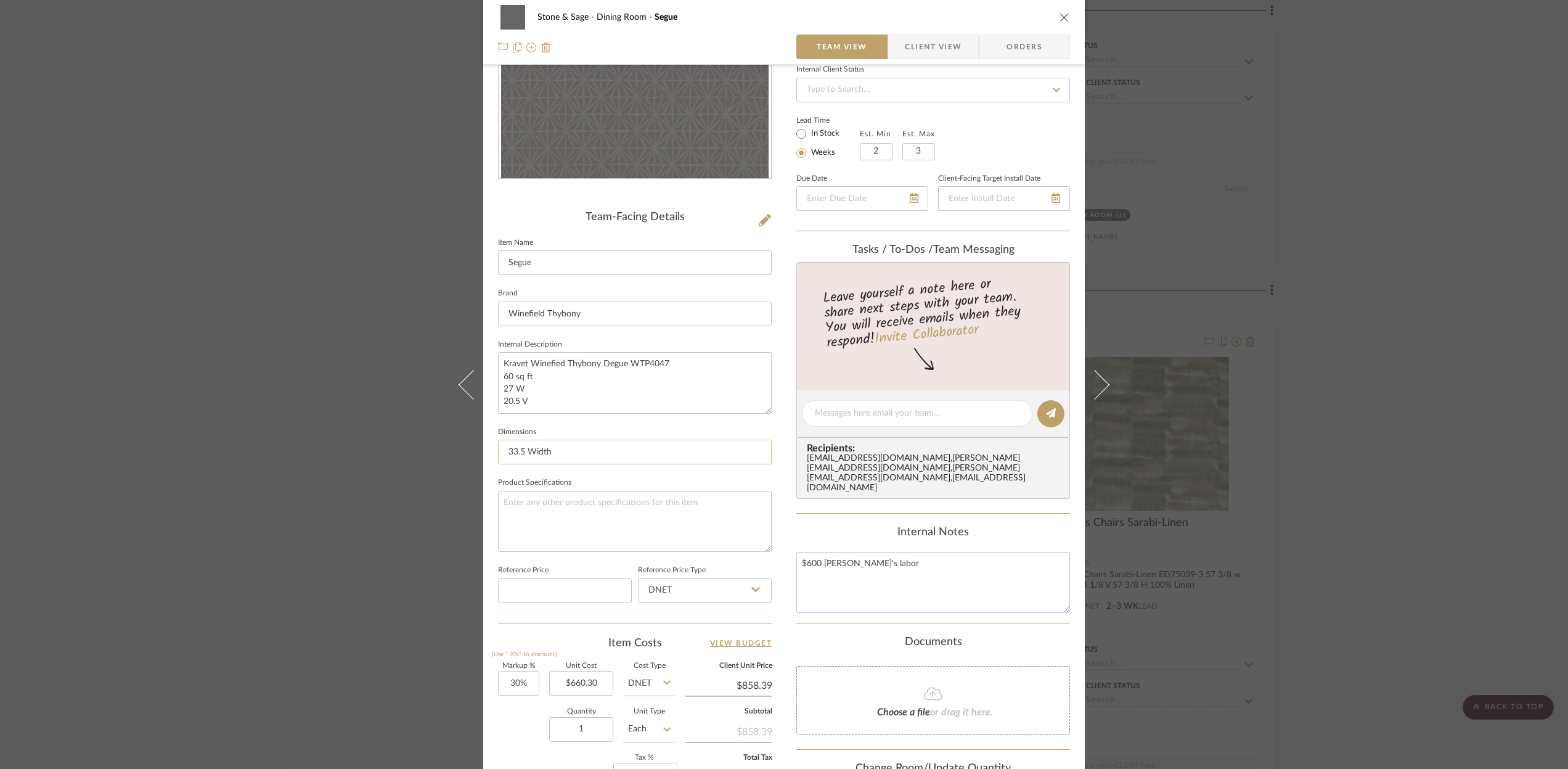
type textarea "Kravet Winefied Thybony Degue WTP4047 60 sq ft 27 W 20.5 V"
click at [567, 455] on input "33.5 Width" at bounding box center [635, 452] width 274 height 24
type input "3"
type input "27 width"
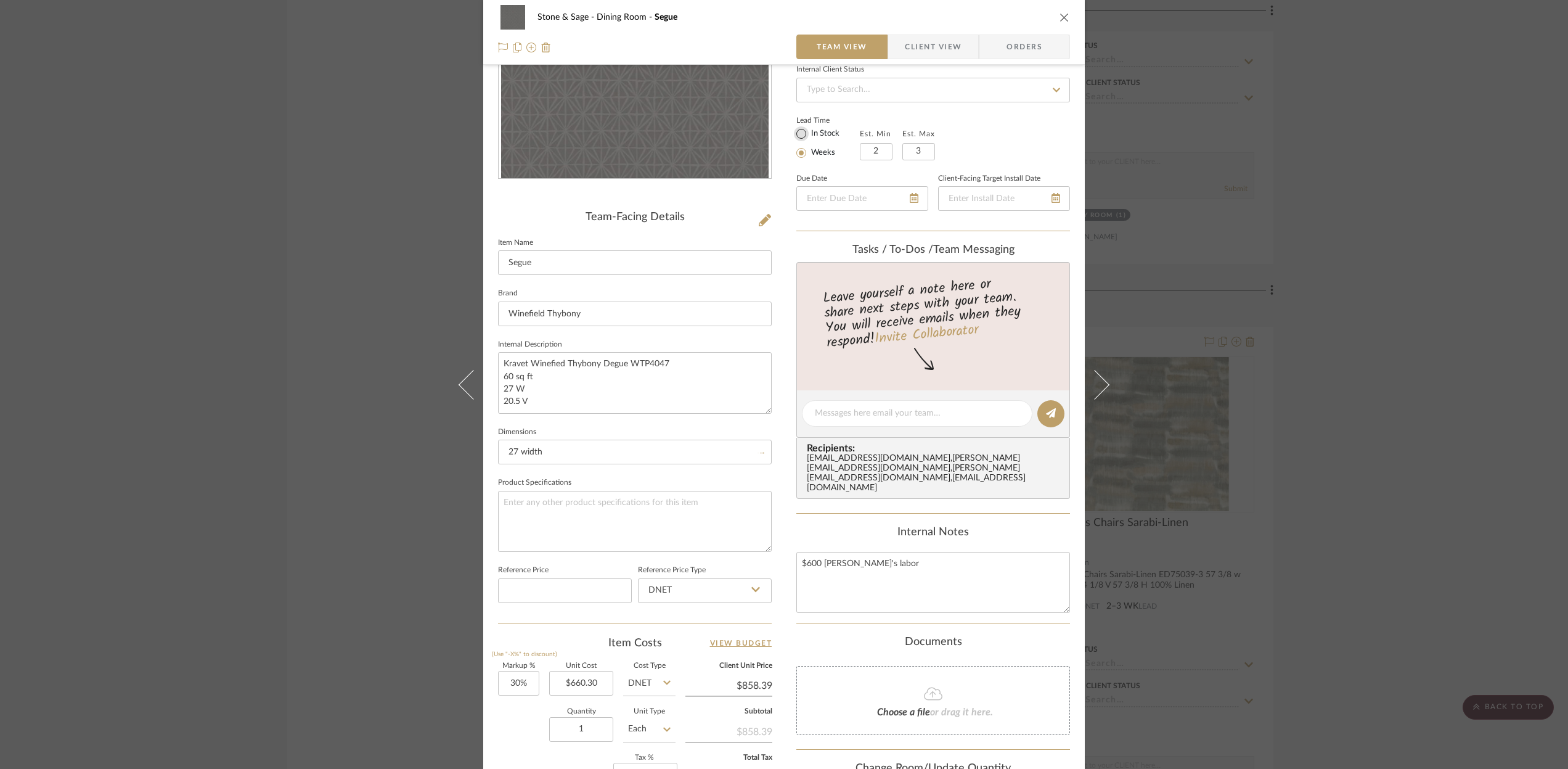
click at [794, 134] on input "In Stock" at bounding box center [802, 134] width 15 height 15
radio input "true"
click at [682, 362] on textarea "Kravet Winefied Thybony Degue WTP4047 60 sq ft 27 W 20.5 V" at bounding box center [635, 382] width 274 height 61
type textarea "Kravet Winefied Thybony Degue WTP4047 62 rolls avail 60 sq ft 27 W 20.5 V"
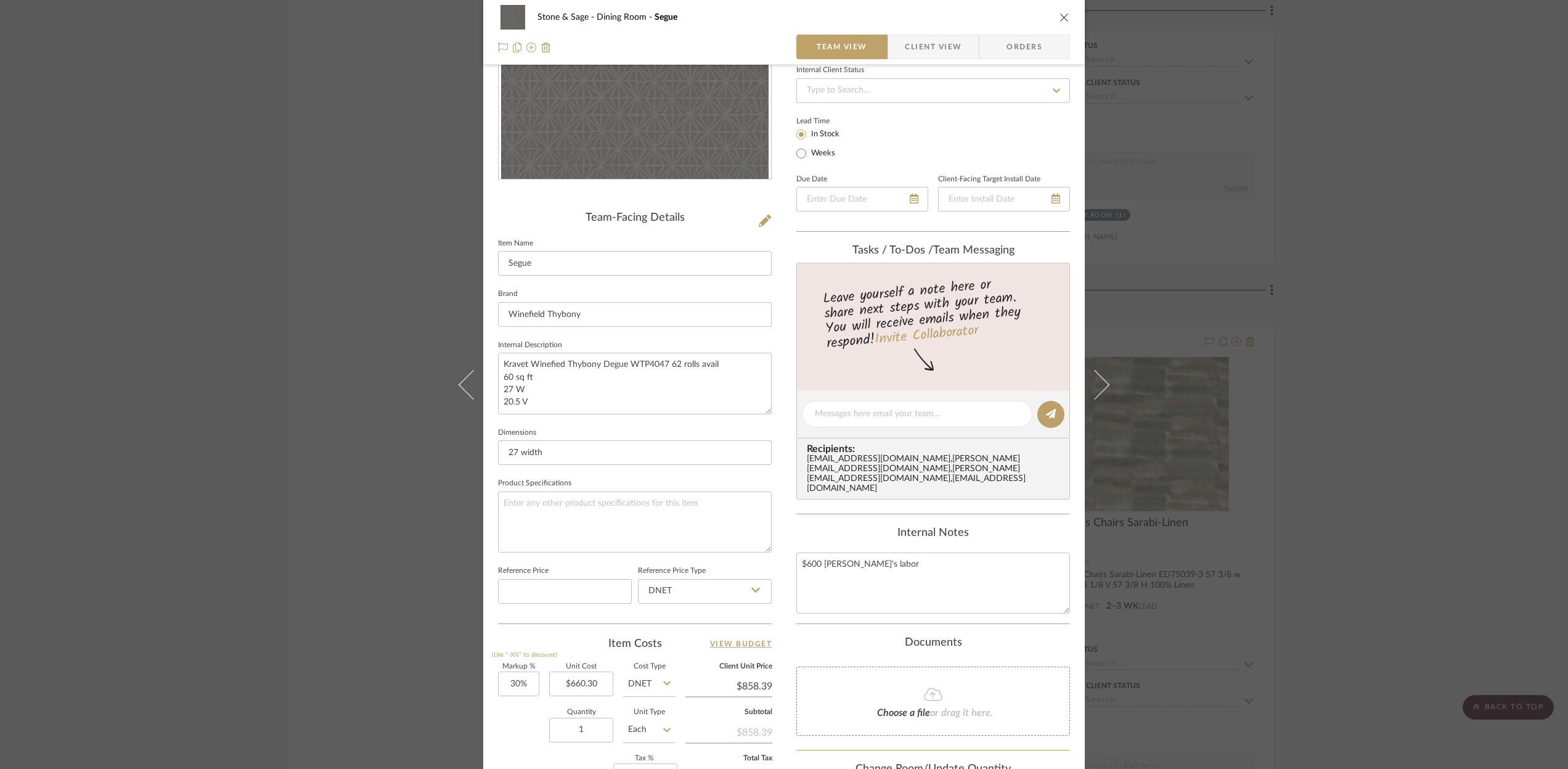
click at [990, 21] on div "Stone & Sage Dining Room Segue" at bounding box center [784, 17] width 572 height 24
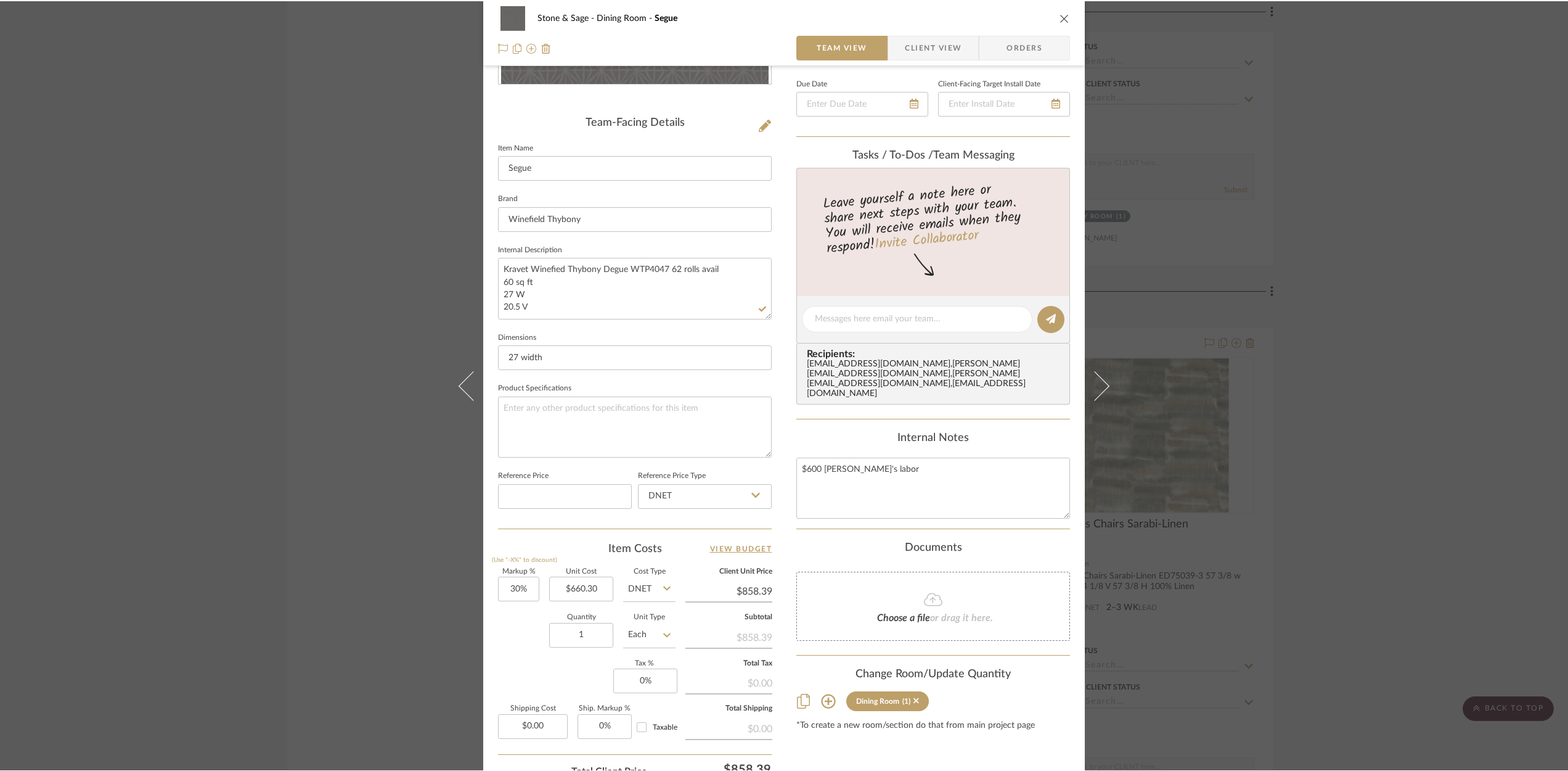
scroll to position [375, 0]
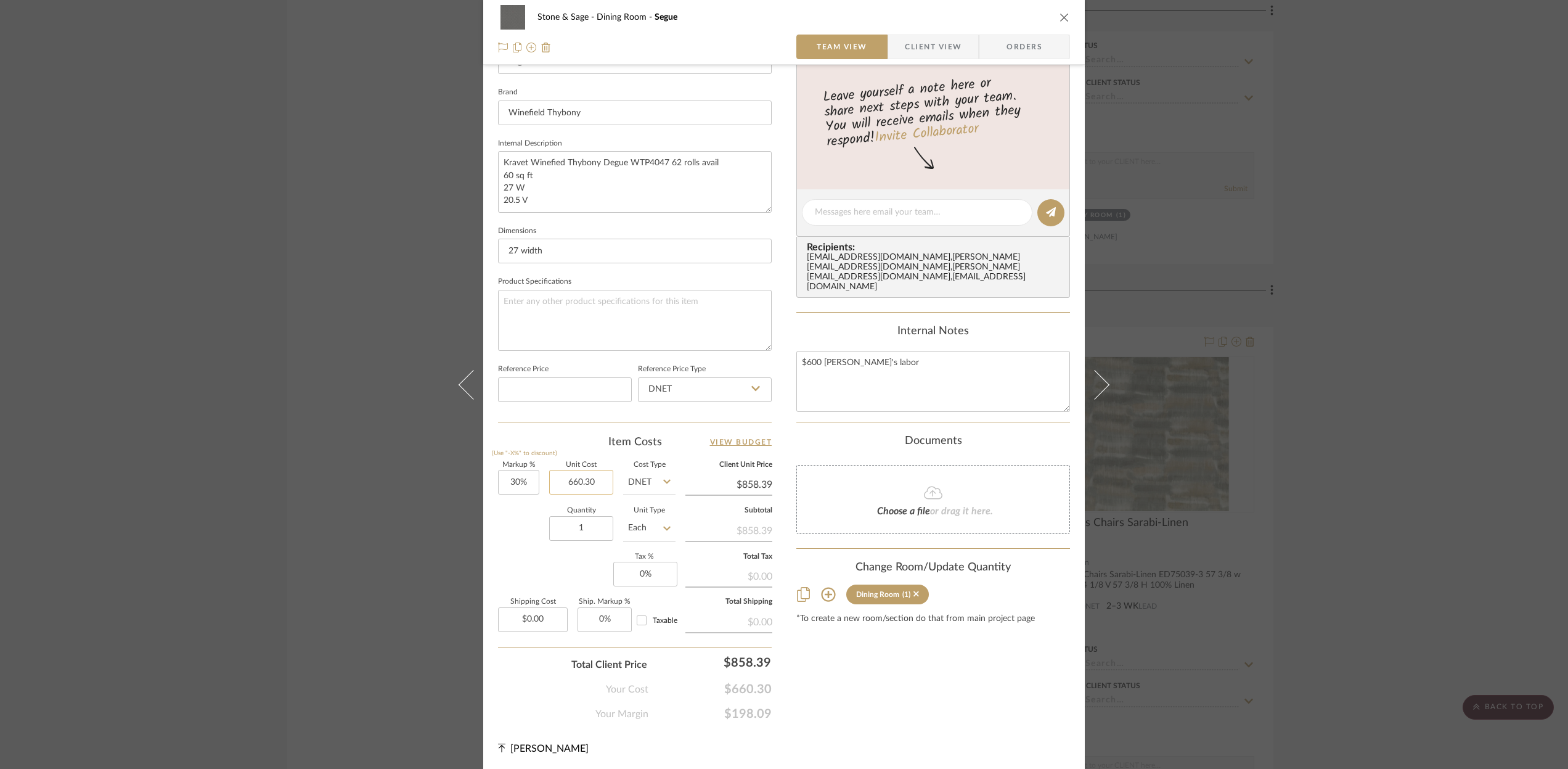
click at [594, 482] on input "660.30" at bounding box center [581, 482] width 64 height 24
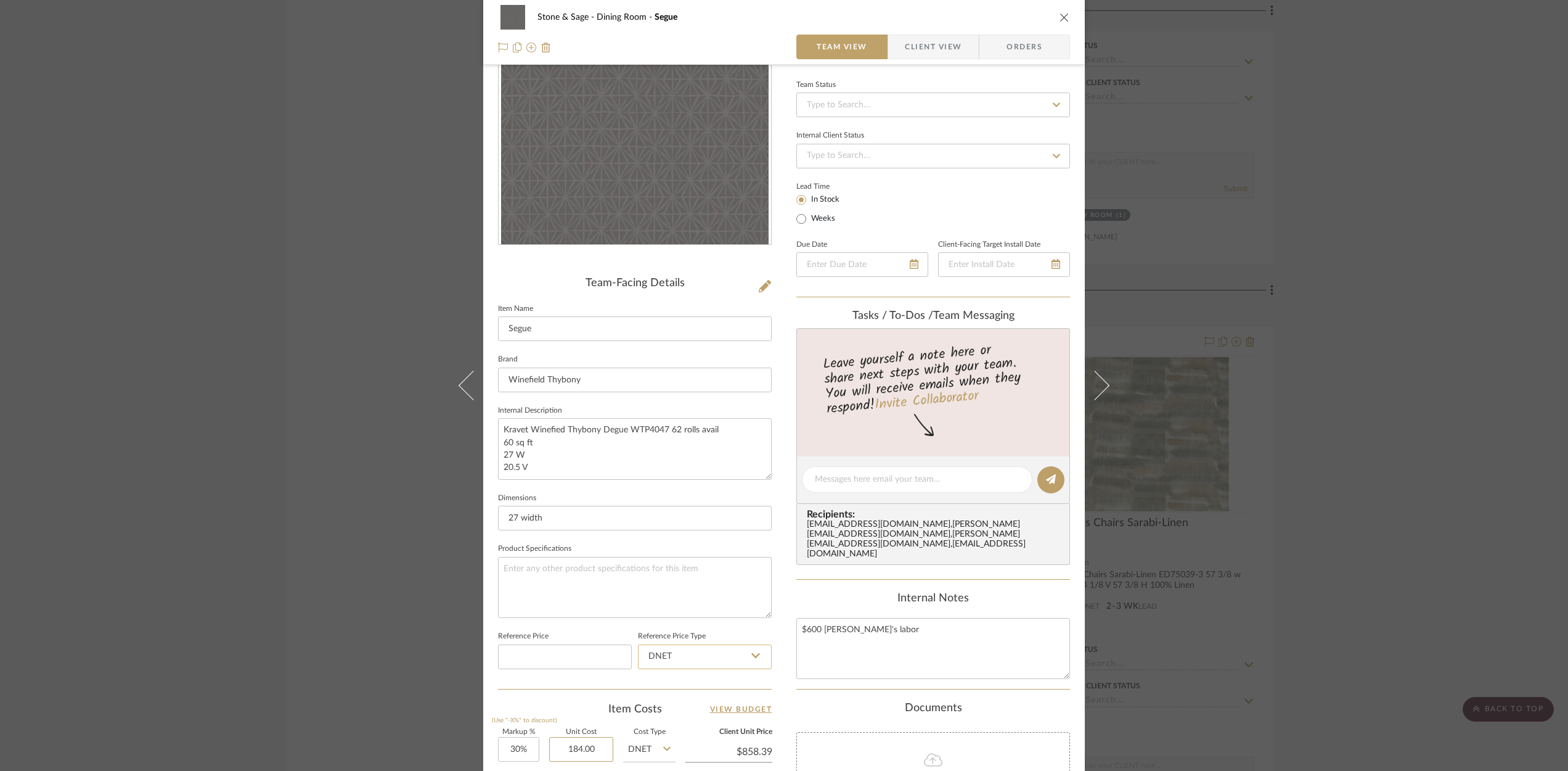
scroll to position [0, 0]
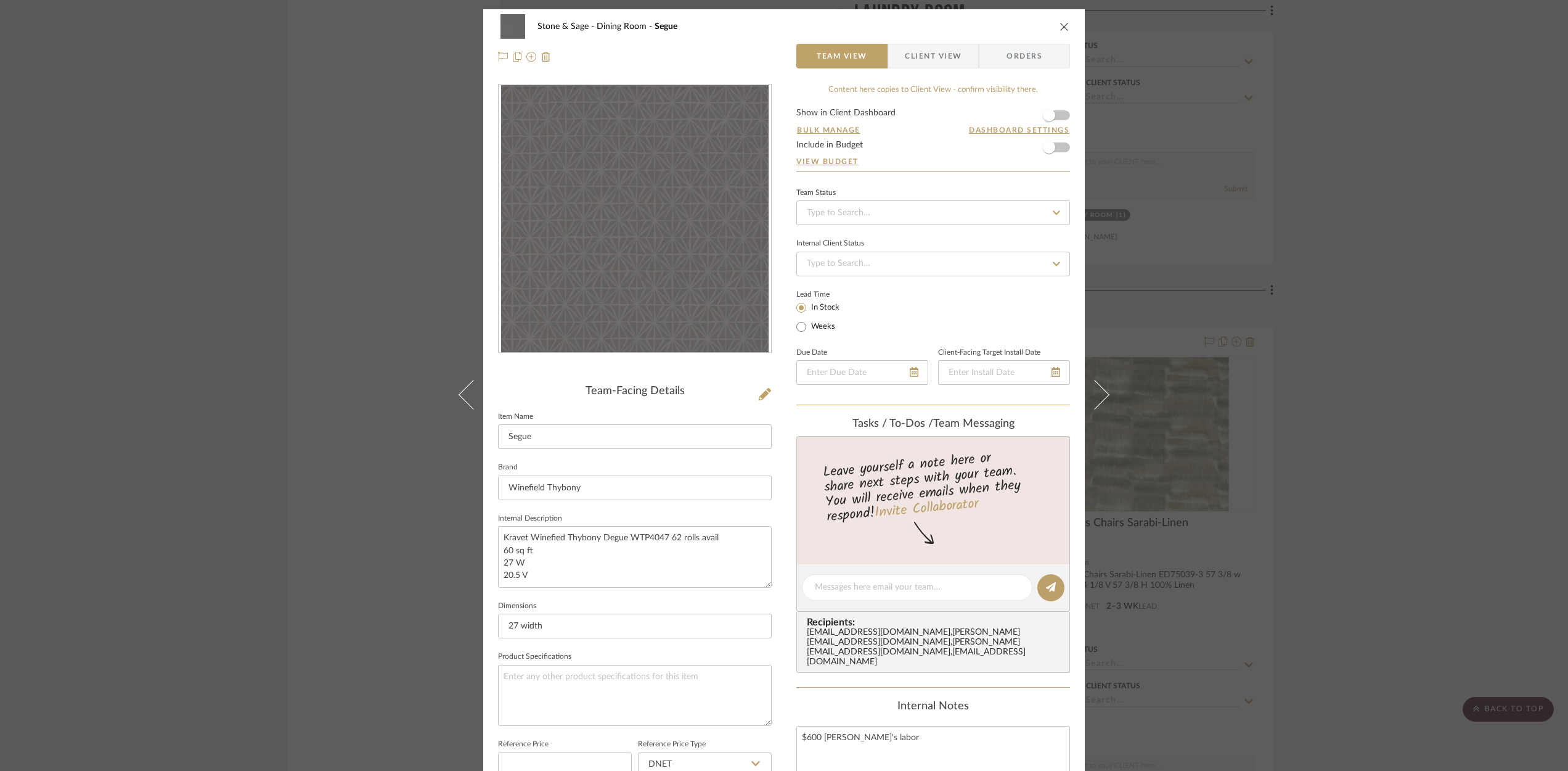
type input "$184.00"
click at [1059, 27] on icon "close" at bounding box center [1064, 26] width 10 height 10
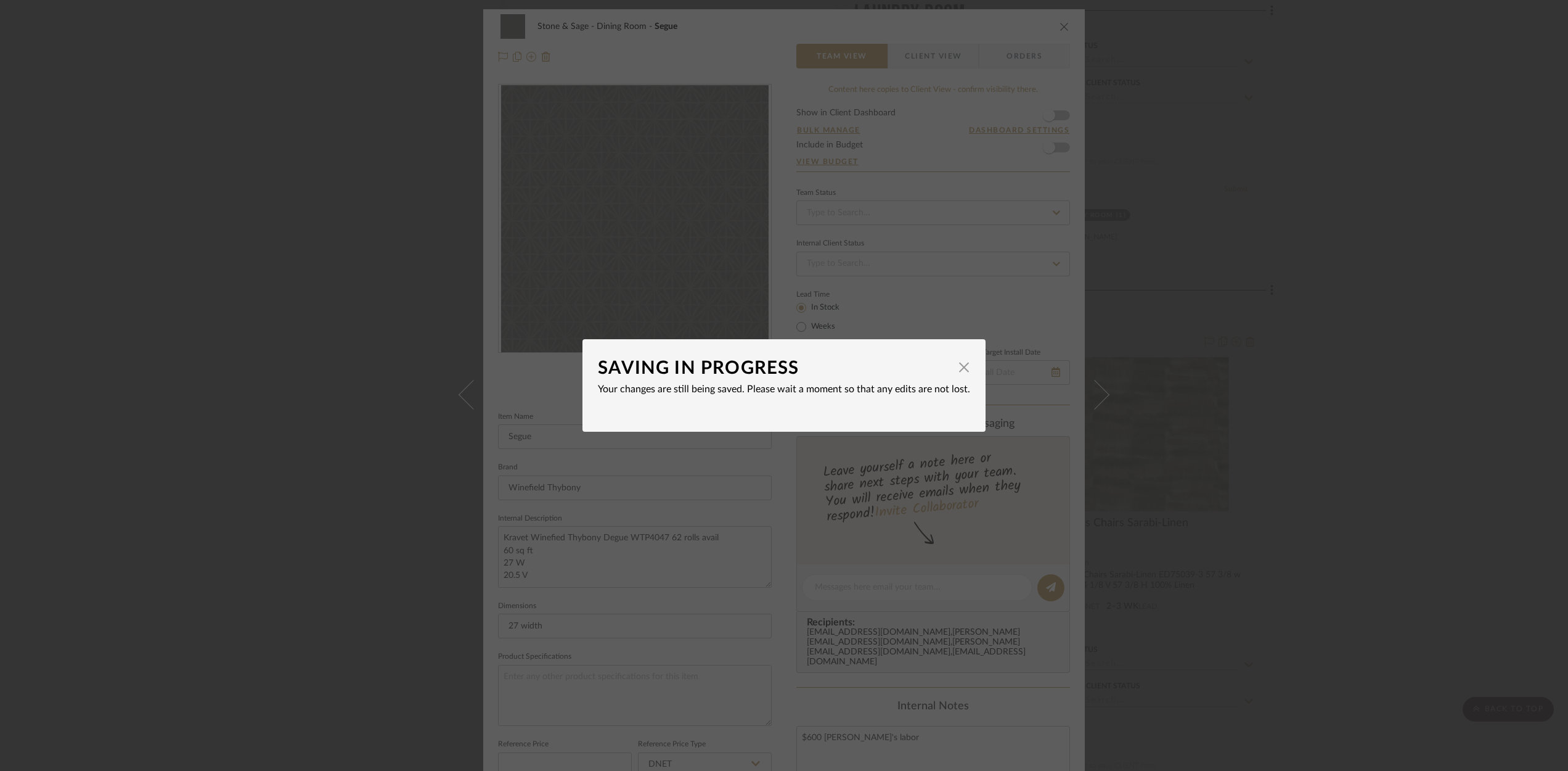
type input "$239.20"
click at [958, 370] on span "button" at bounding box center [964, 367] width 24 height 24
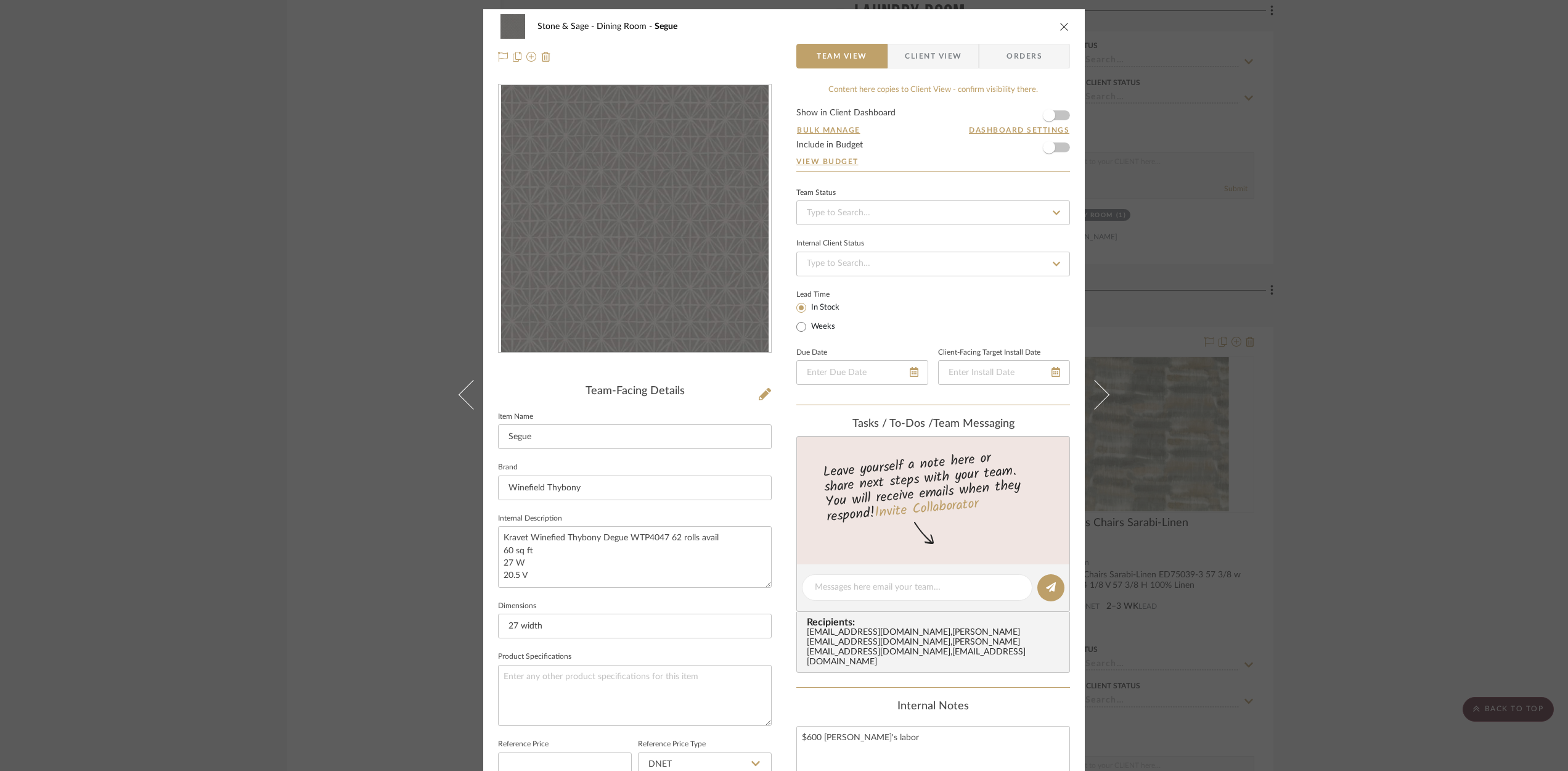
click at [1062, 24] on icon "close" at bounding box center [1064, 26] width 10 height 10
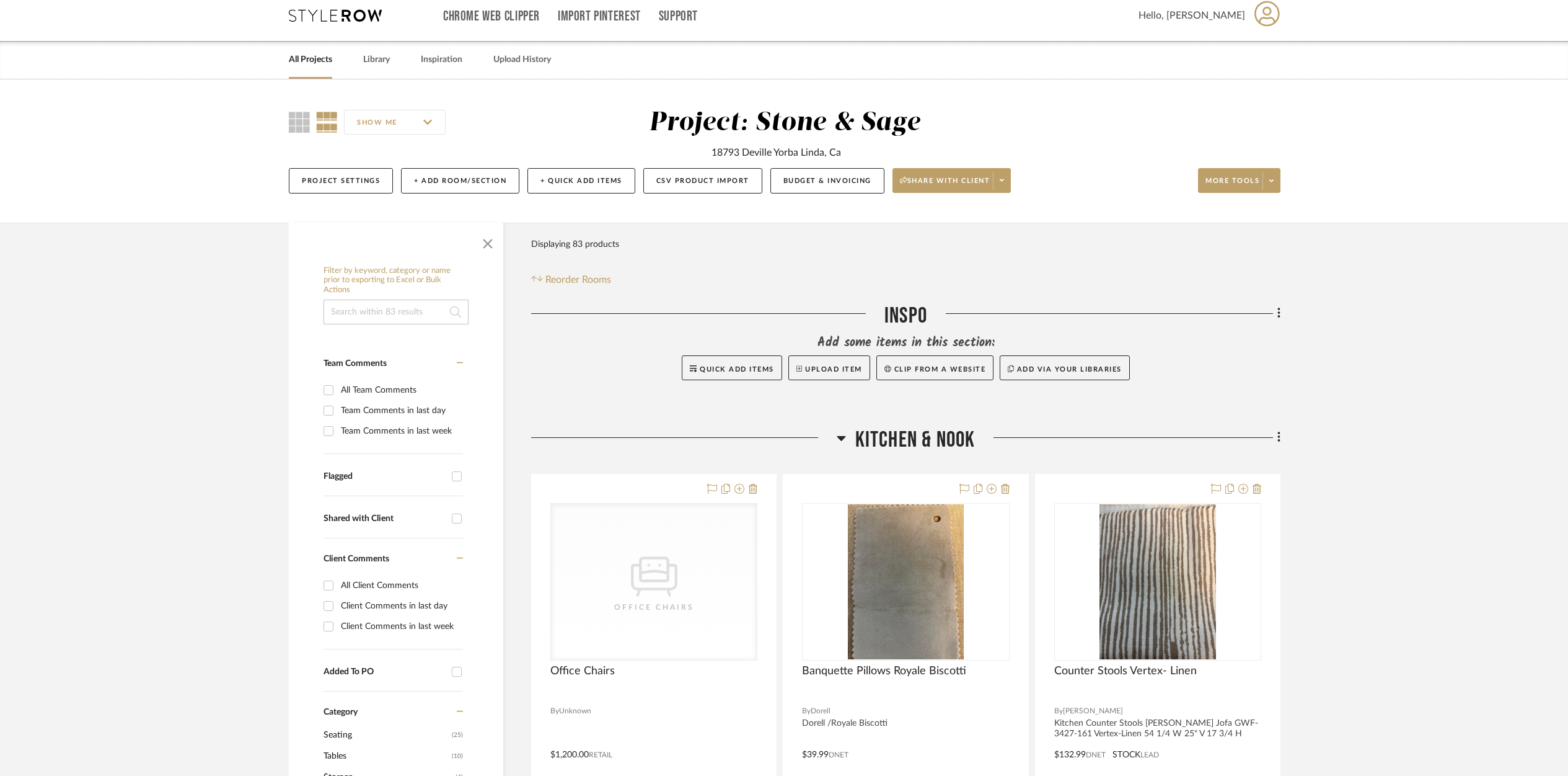
scroll to position [14, 0]
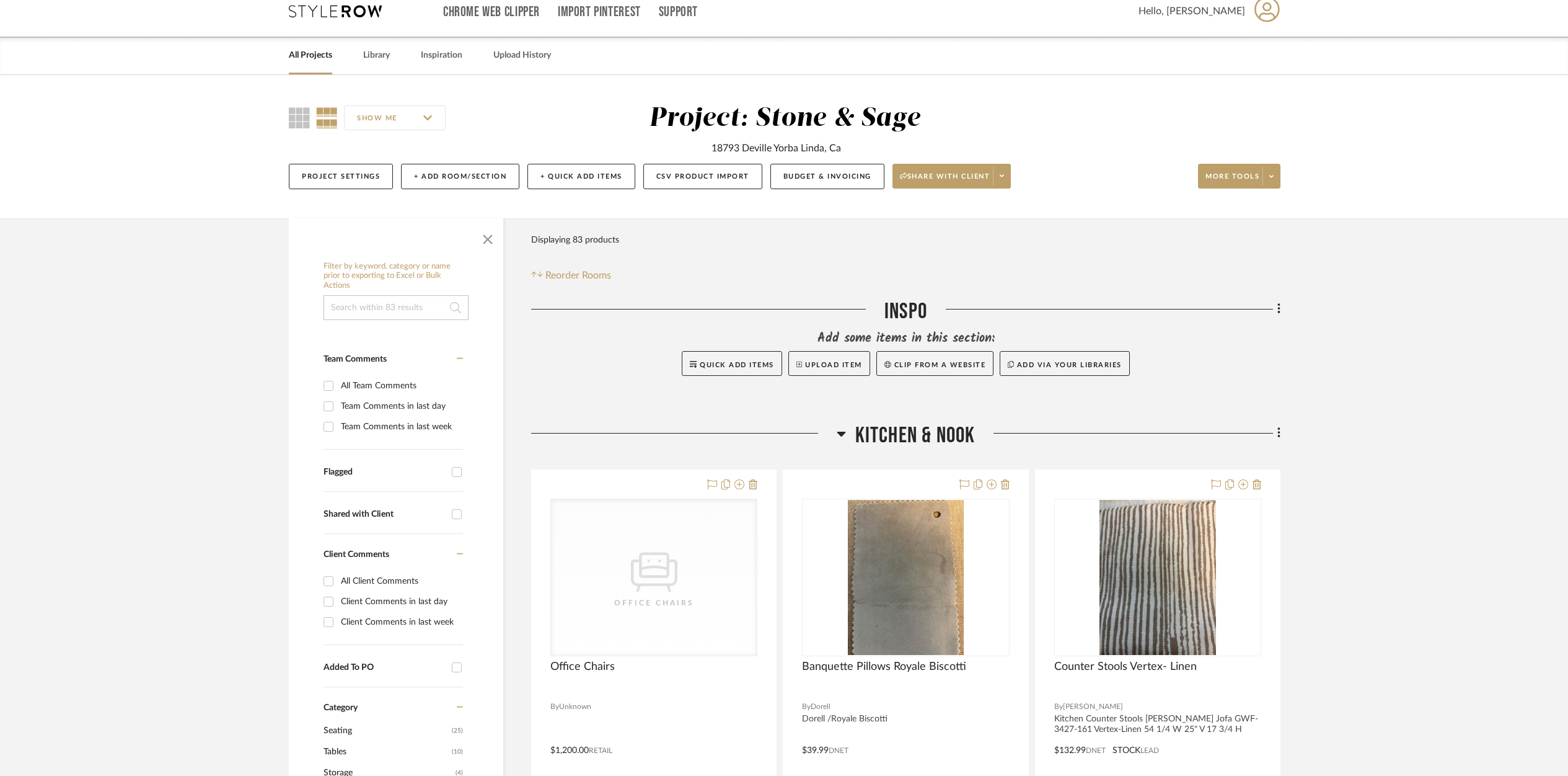
click at [308, 59] on link "All Projects" at bounding box center [310, 55] width 43 height 16
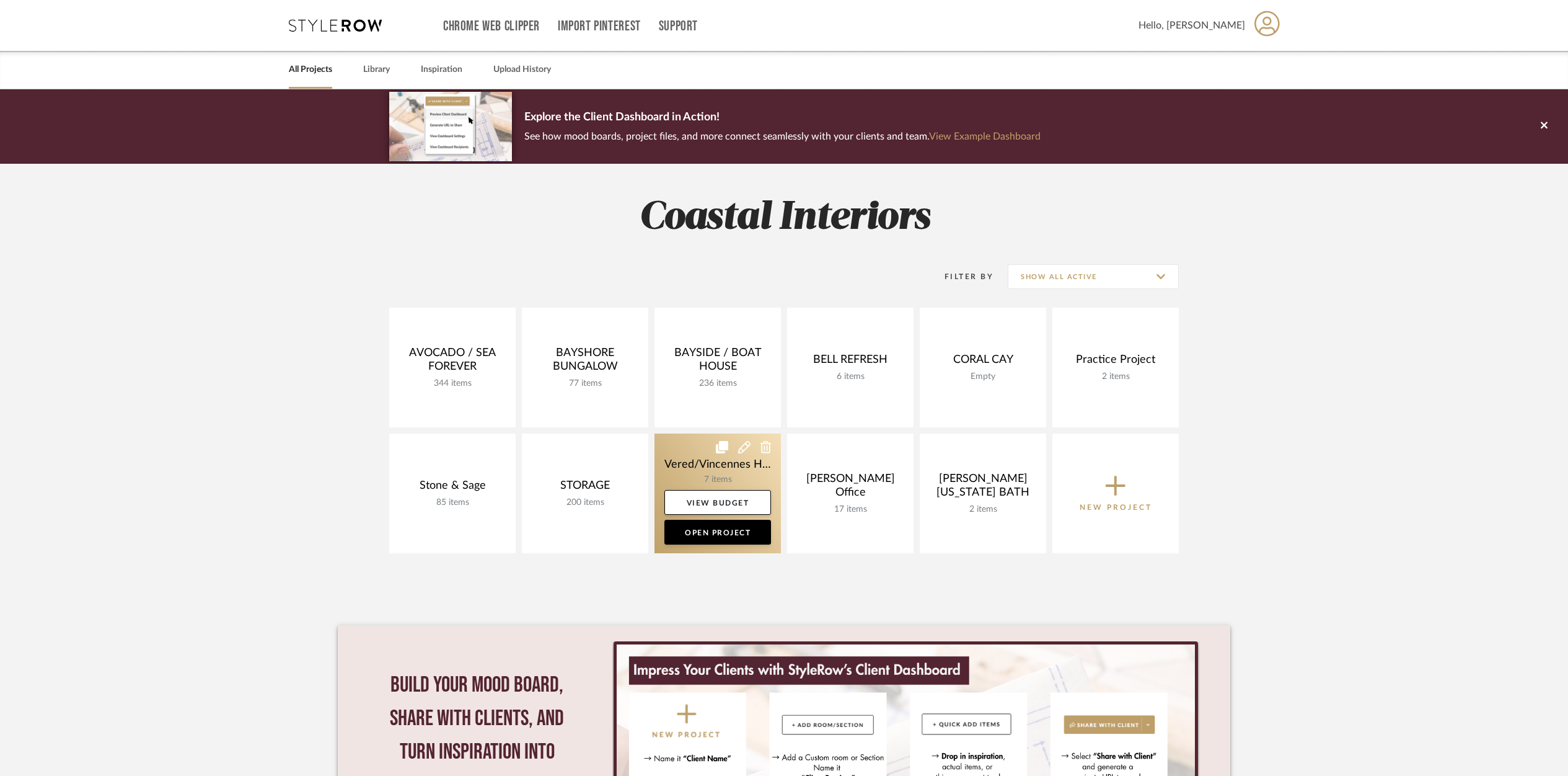
click at [712, 459] on link at bounding box center [718, 493] width 126 height 120
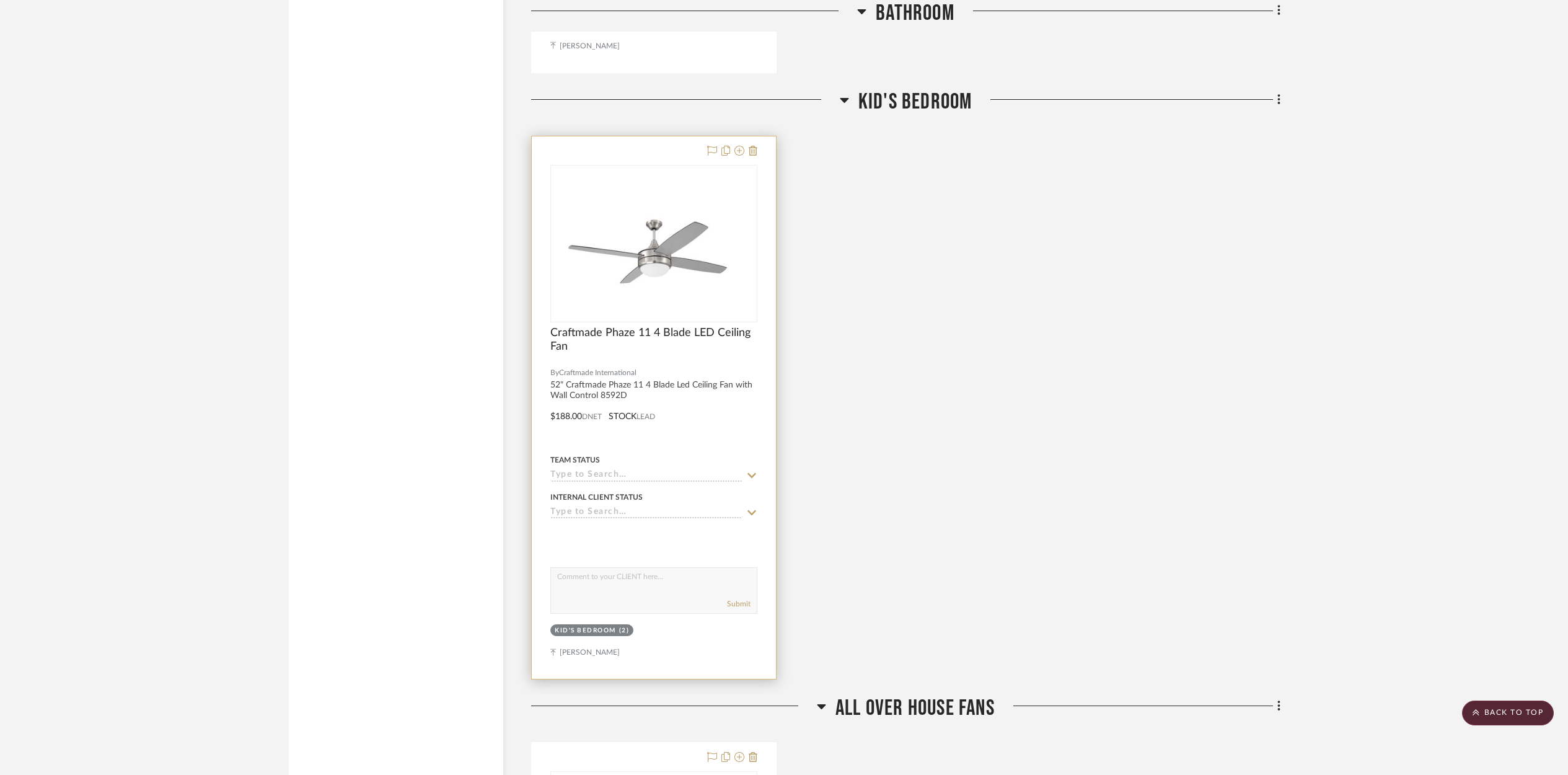
scroll to position [1967, 0]
click at [651, 438] on div at bounding box center [654, 406] width 244 height 542
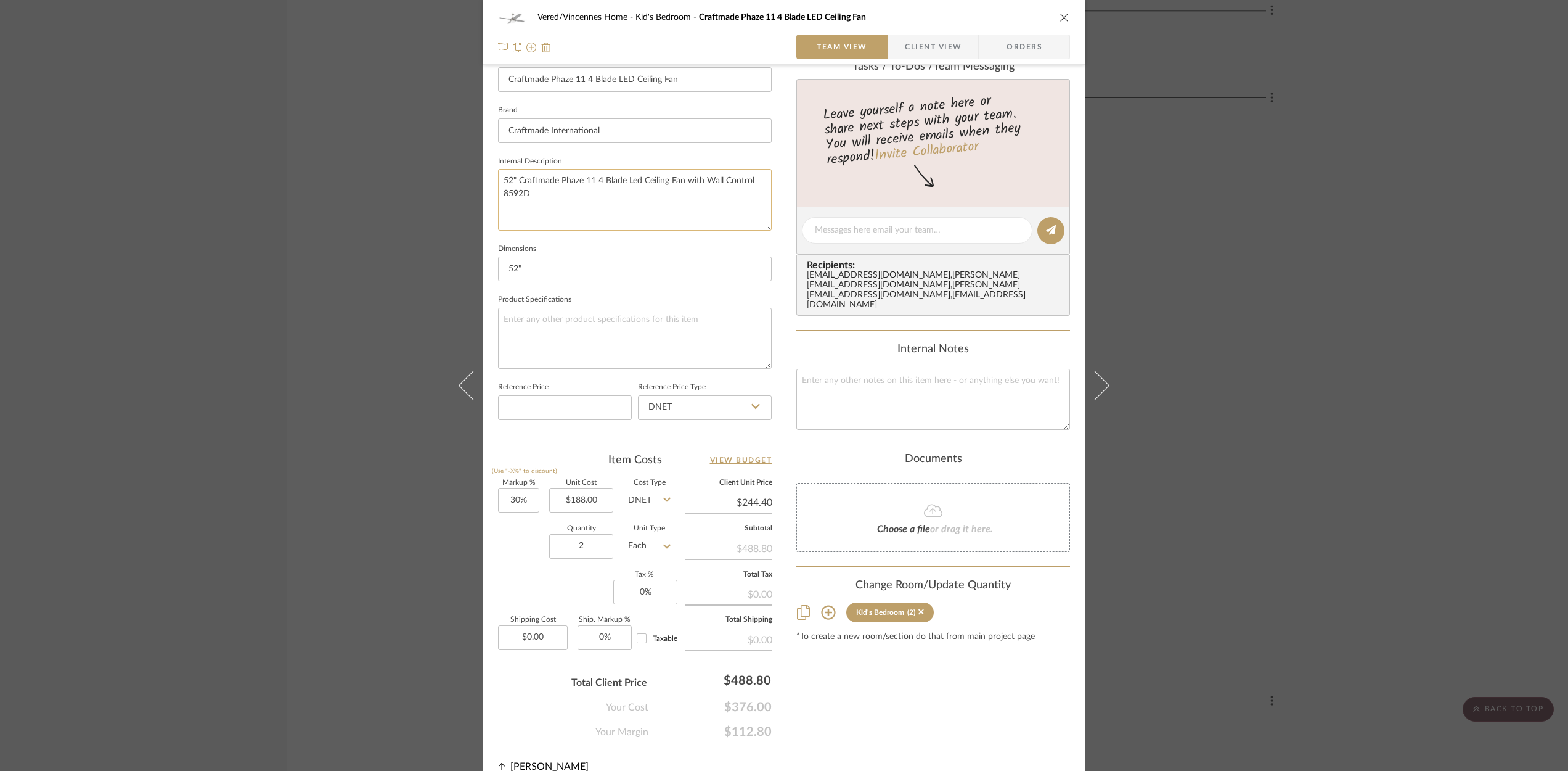
scroll to position [373, 0]
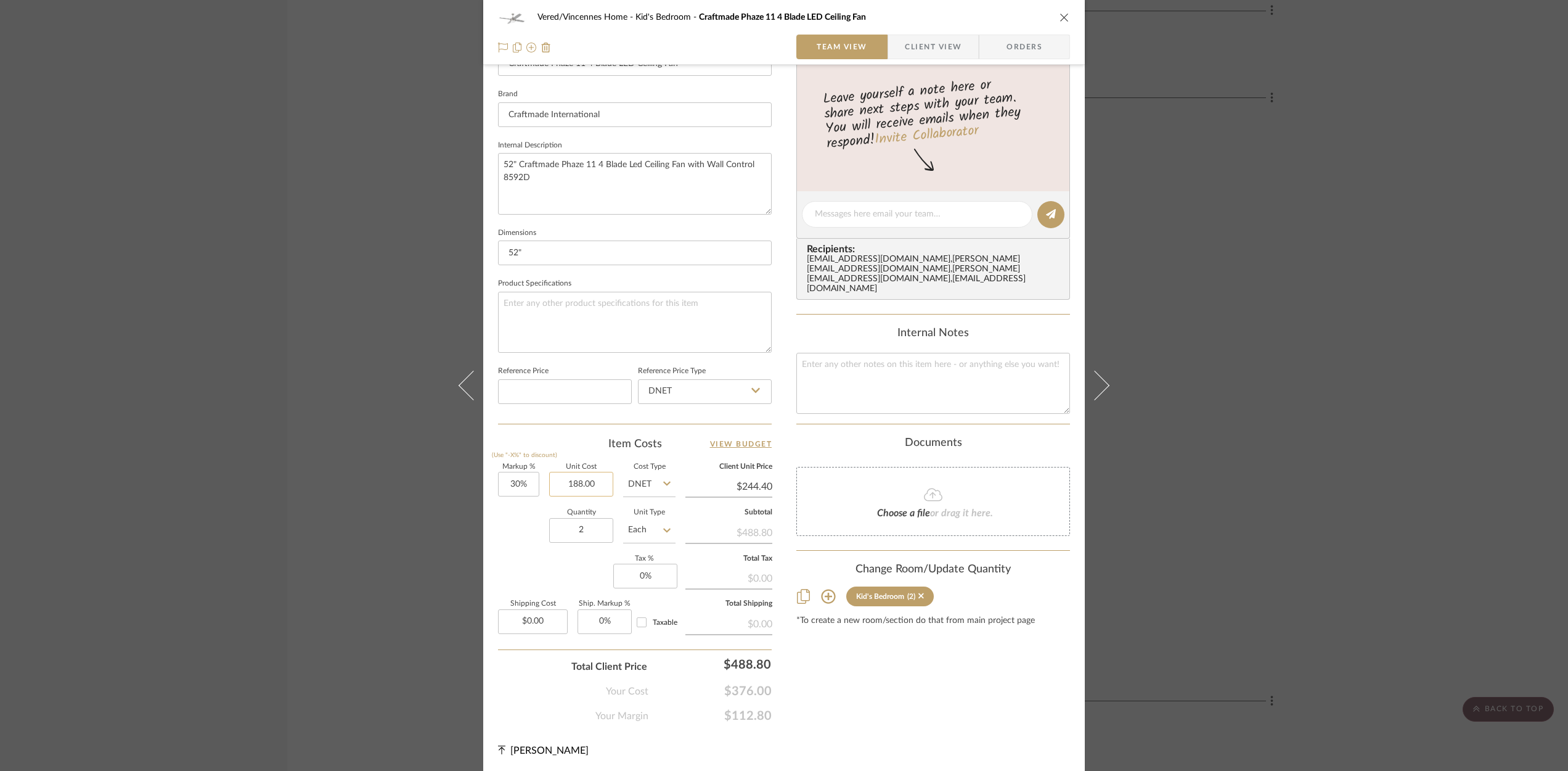
click at [594, 485] on input "188.00" at bounding box center [581, 484] width 64 height 24
type input "$169.20"
click at [1059, 14] on icon "close" at bounding box center [1064, 17] width 10 height 10
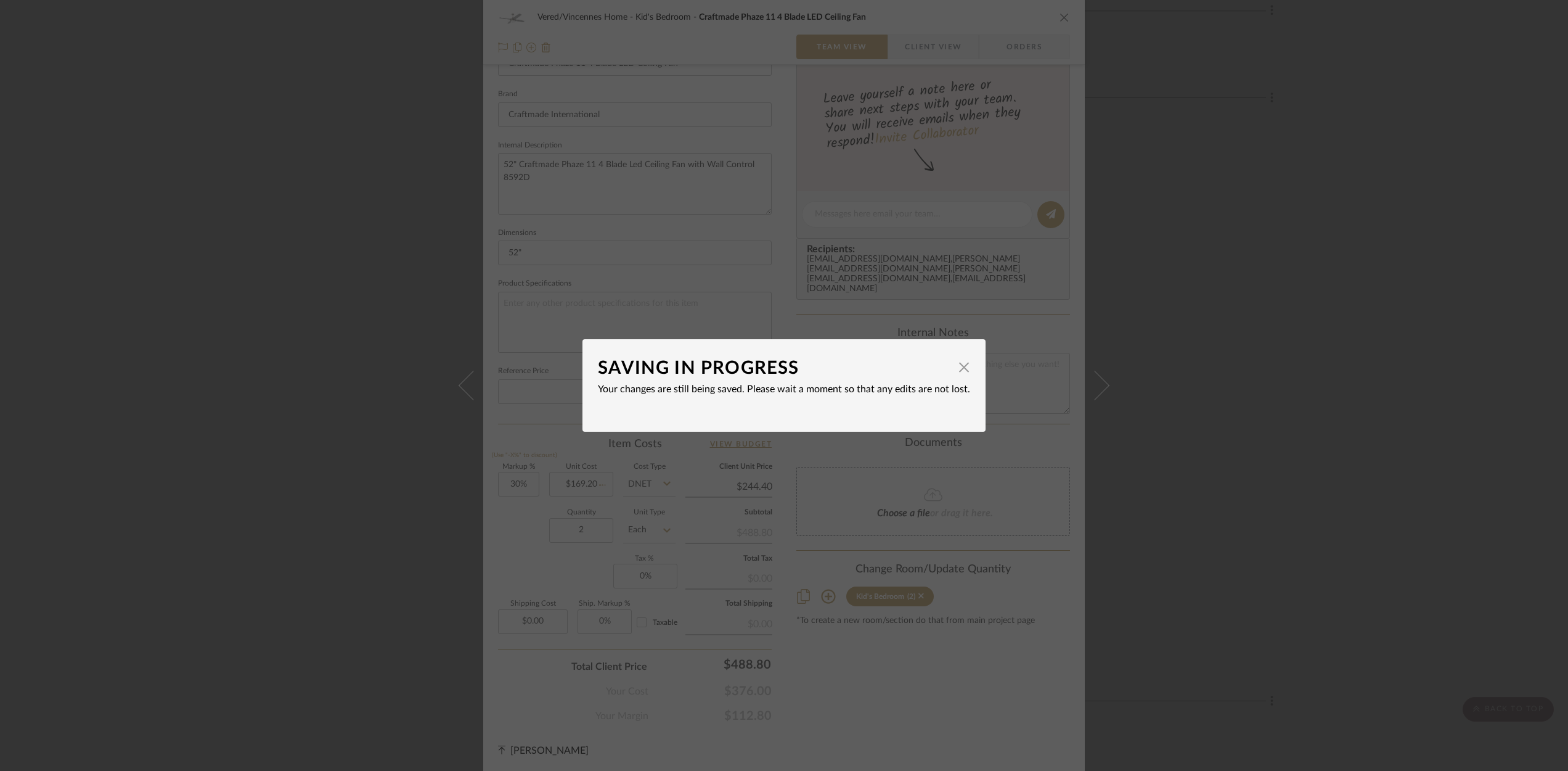
type input "$219.96"
click at [961, 365] on span "button" at bounding box center [964, 367] width 24 height 24
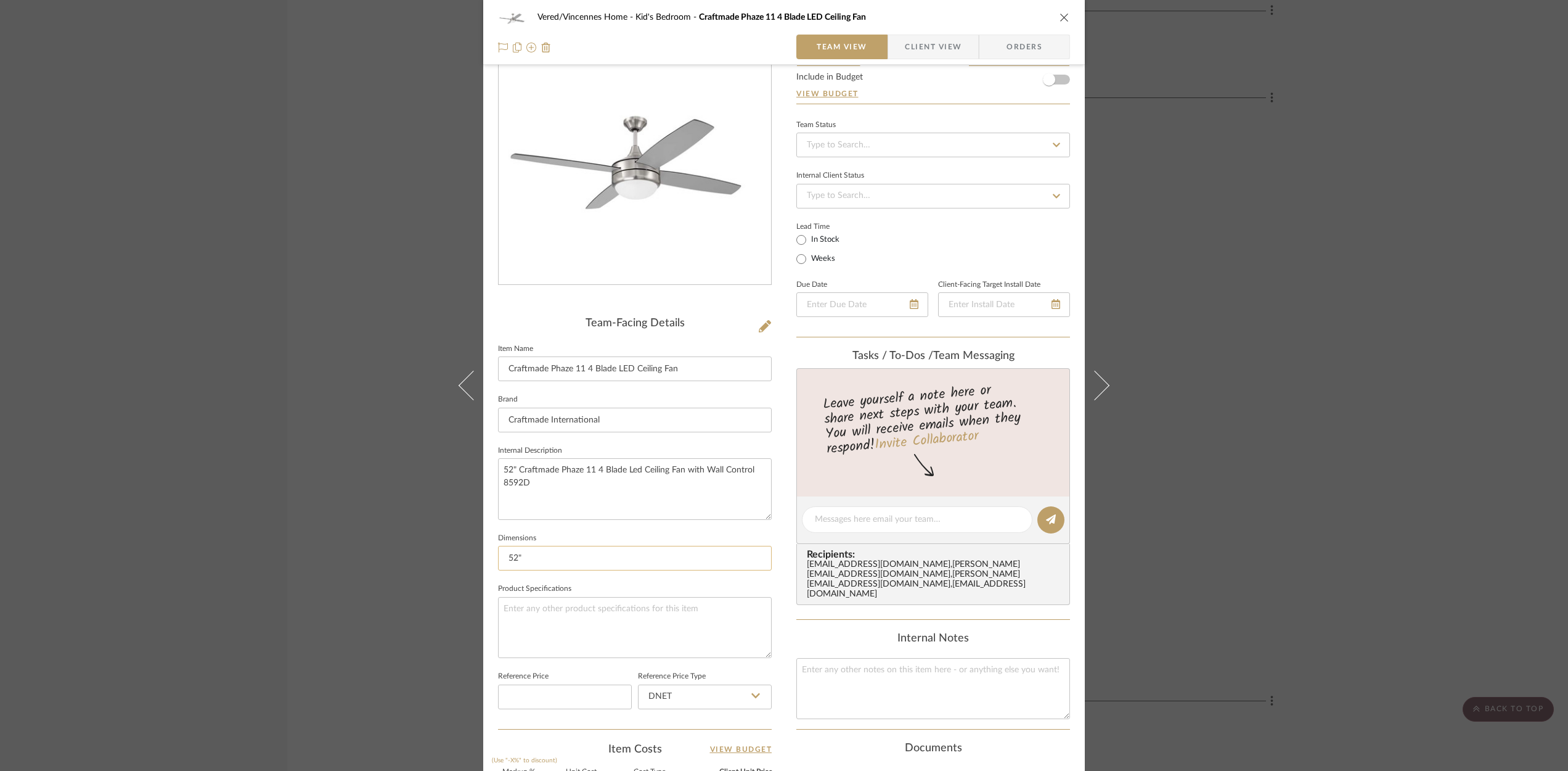
scroll to position [65, 0]
click at [1059, 16] on icon "close" at bounding box center [1064, 17] width 10 height 10
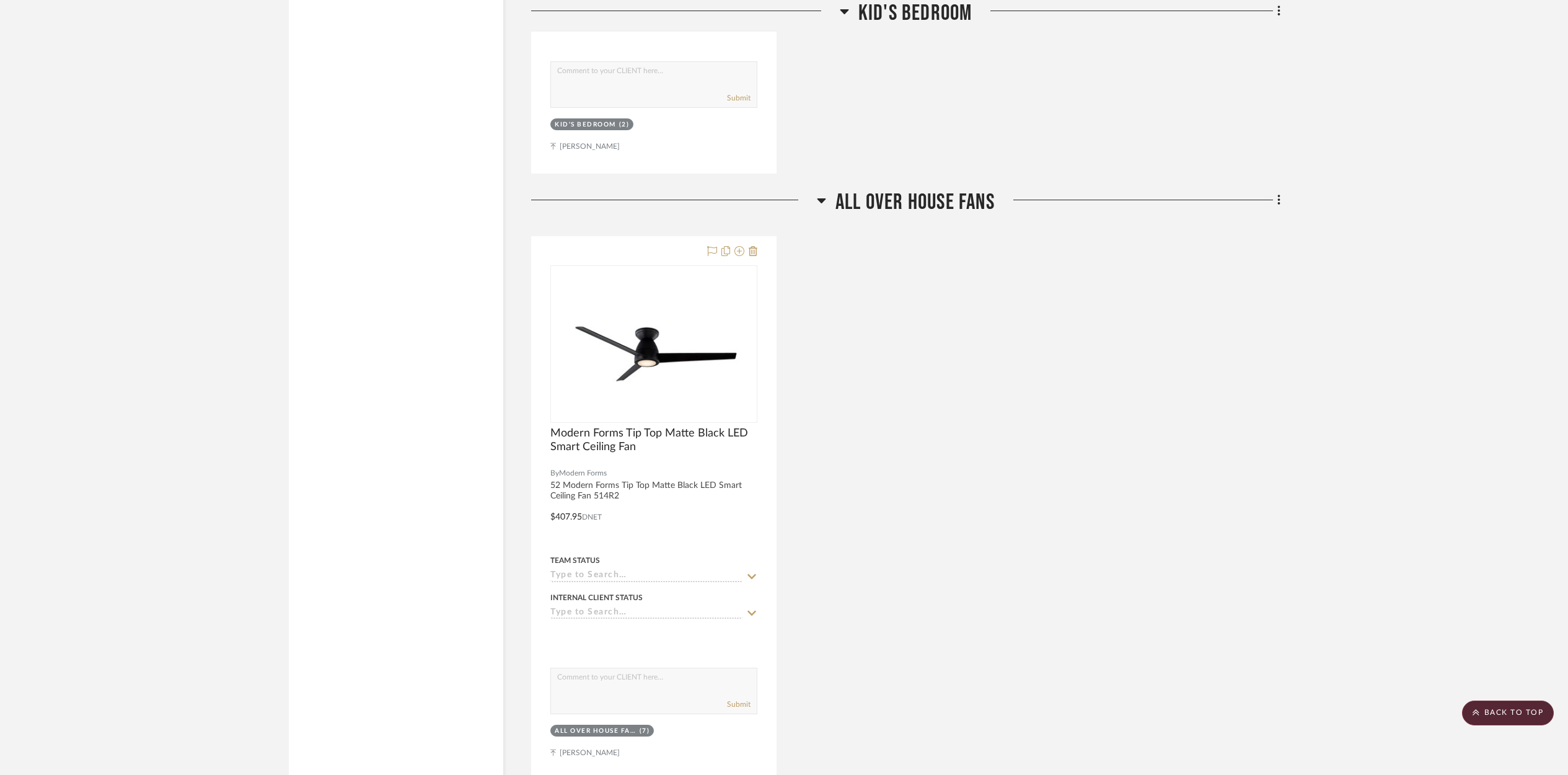
scroll to position [2555, 0]
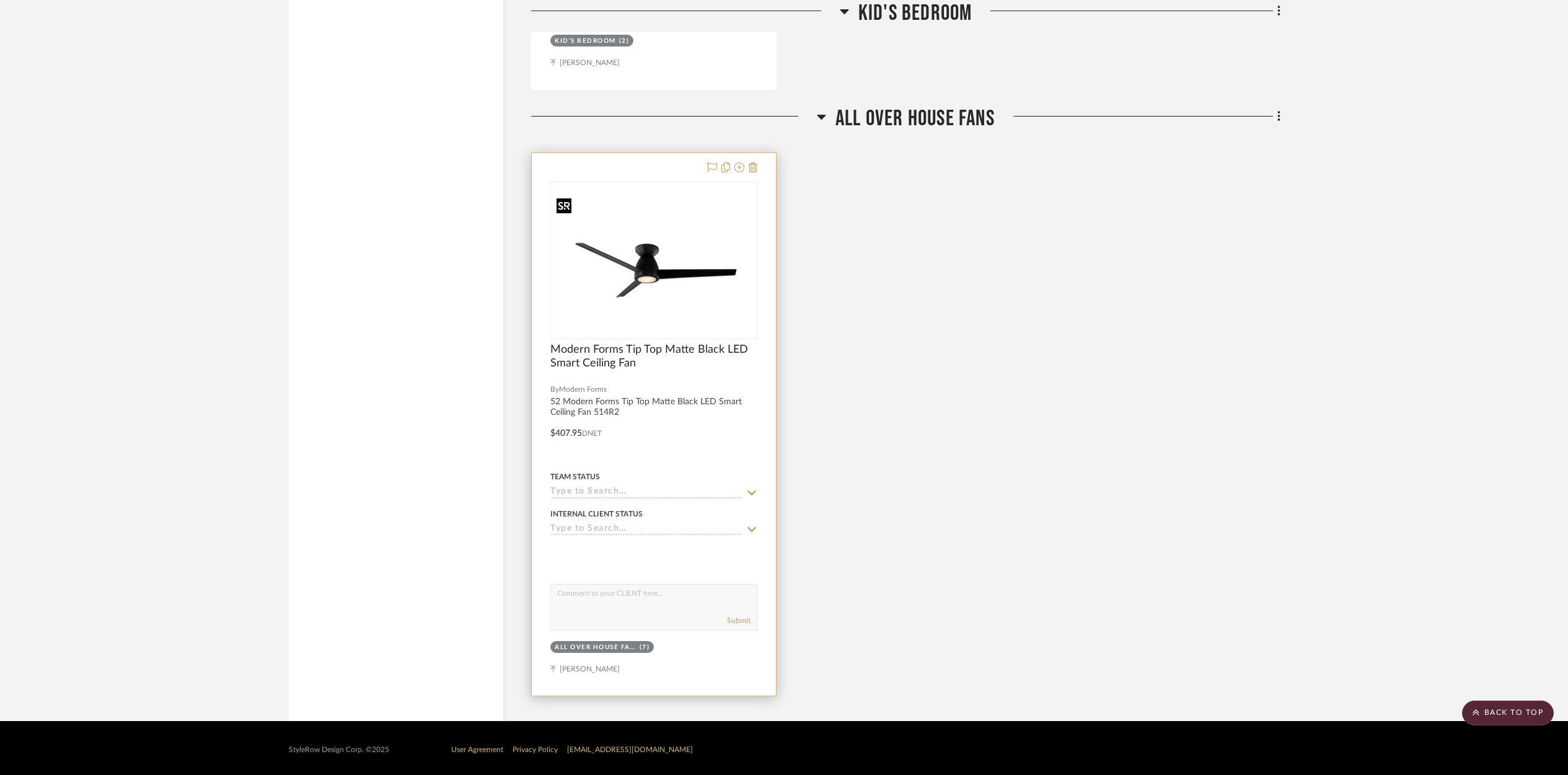
click at [702, 233] on img "0" at bounding box center [654, 260] width 204 height 130
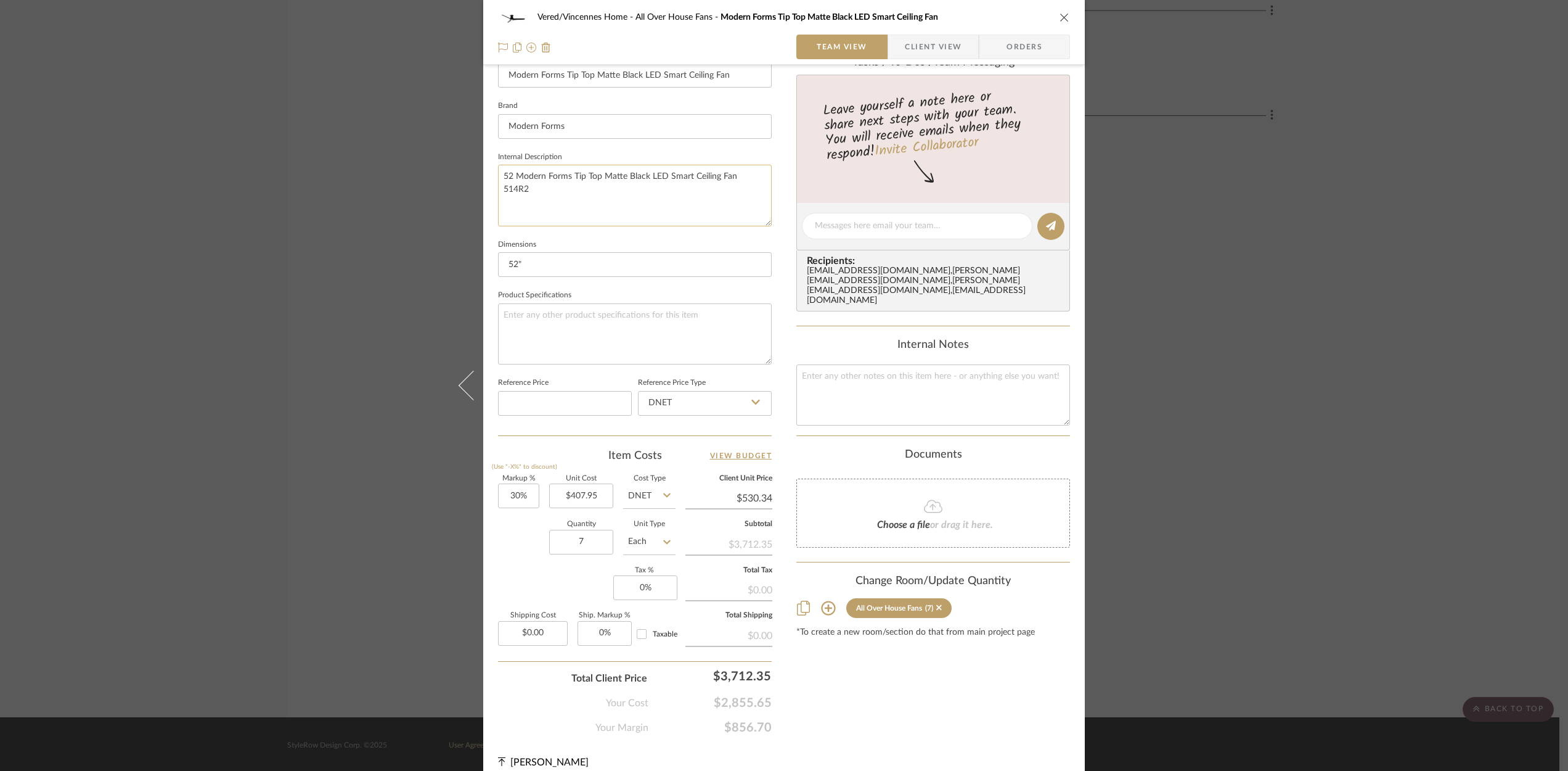
scroll to position [373, 0]
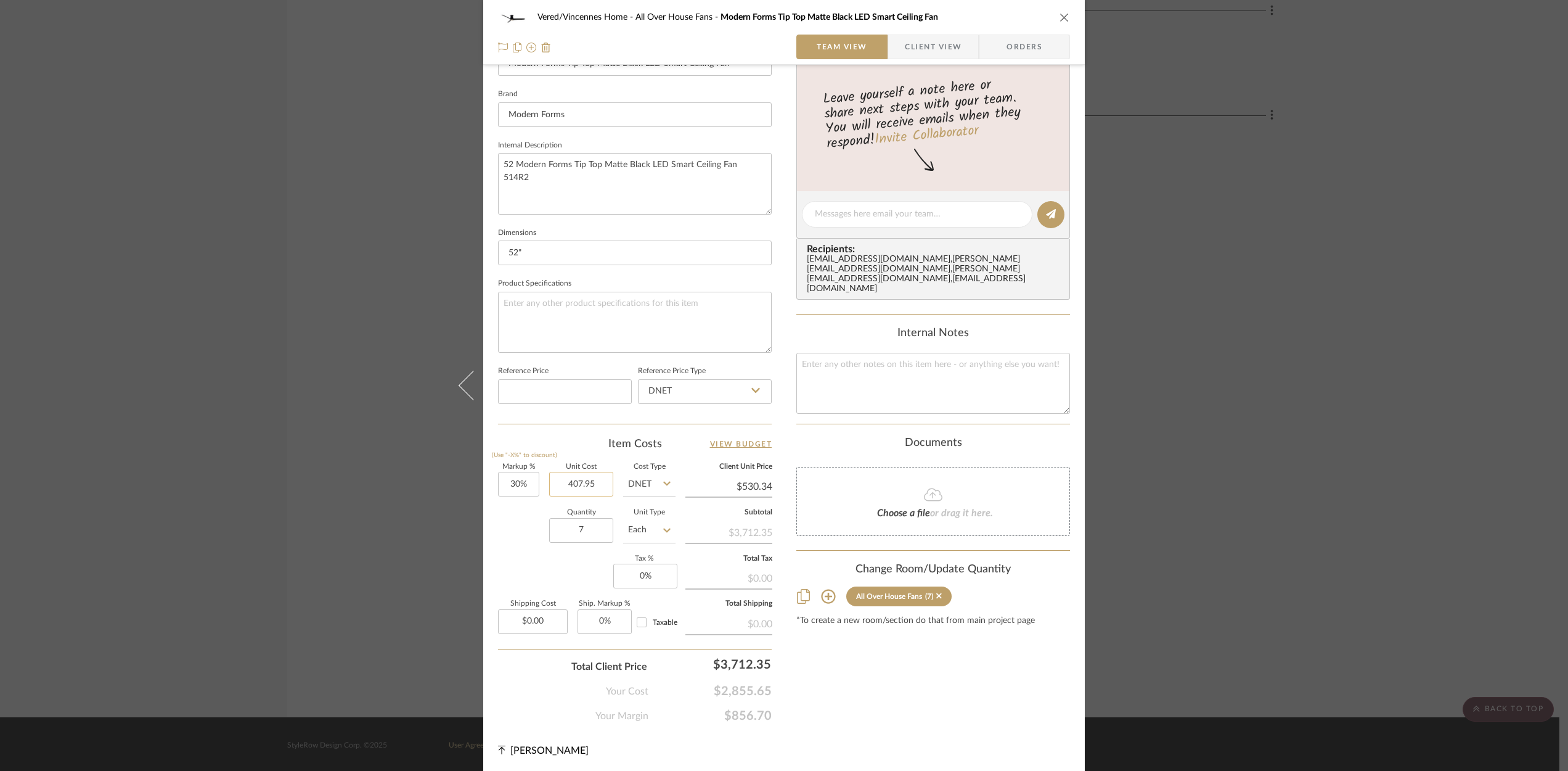
click at [597, 484] on input "407.95" at bounding box center [581, 484] width 64 height 24
type input "$367.16"
click at [541, 576] on div "Markup % (Use "-X%" to discount) 30% Unit Cost $367.16 Cost Type DNET Client Un…" at bounding box center [635, 553] width 274 height 180
type input "$477.31"
click at [1062, 20] on icon "close" at bounding box center [1064, 17] width 10 height 10
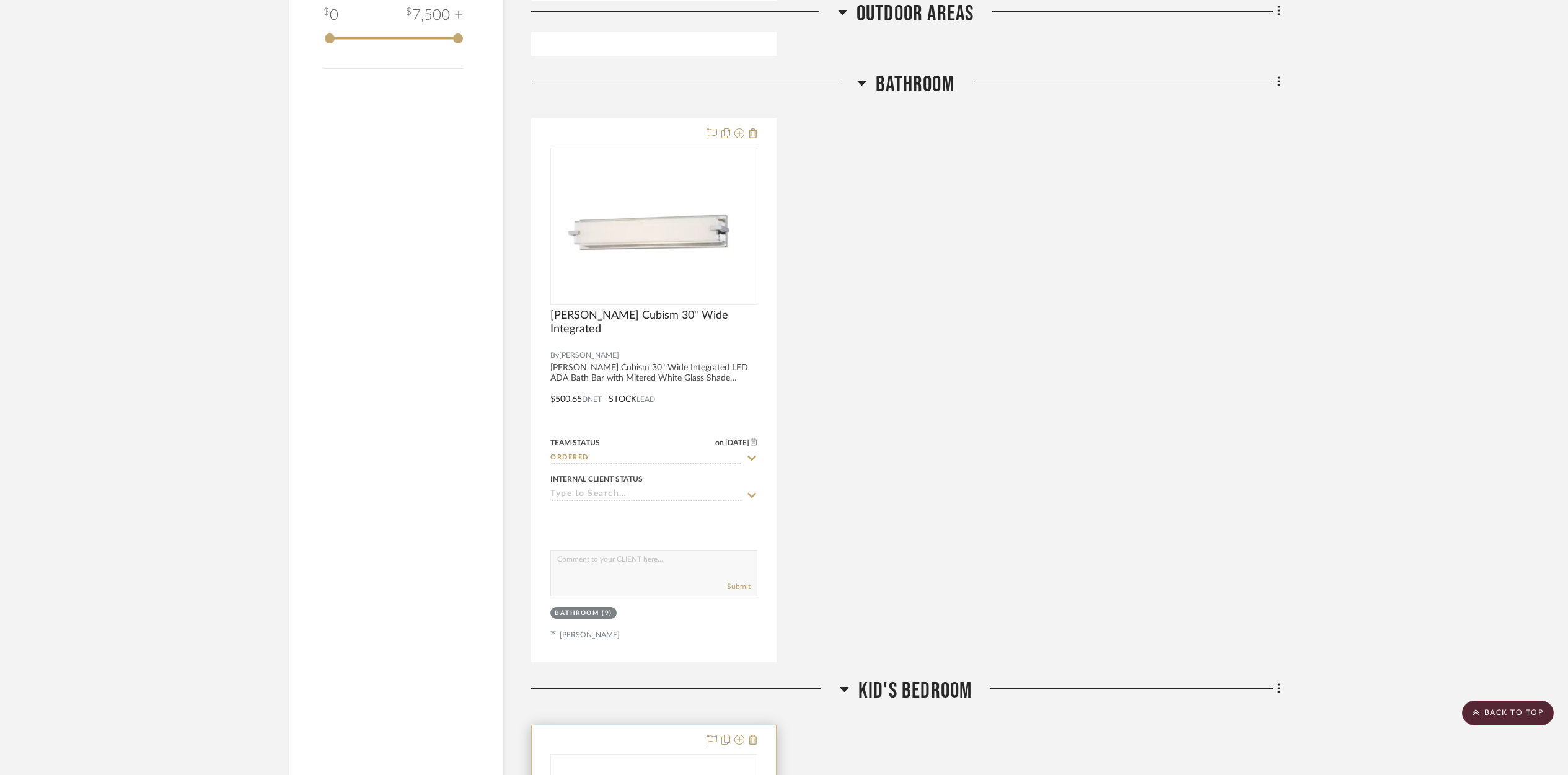
scroll to position [1375, 0]
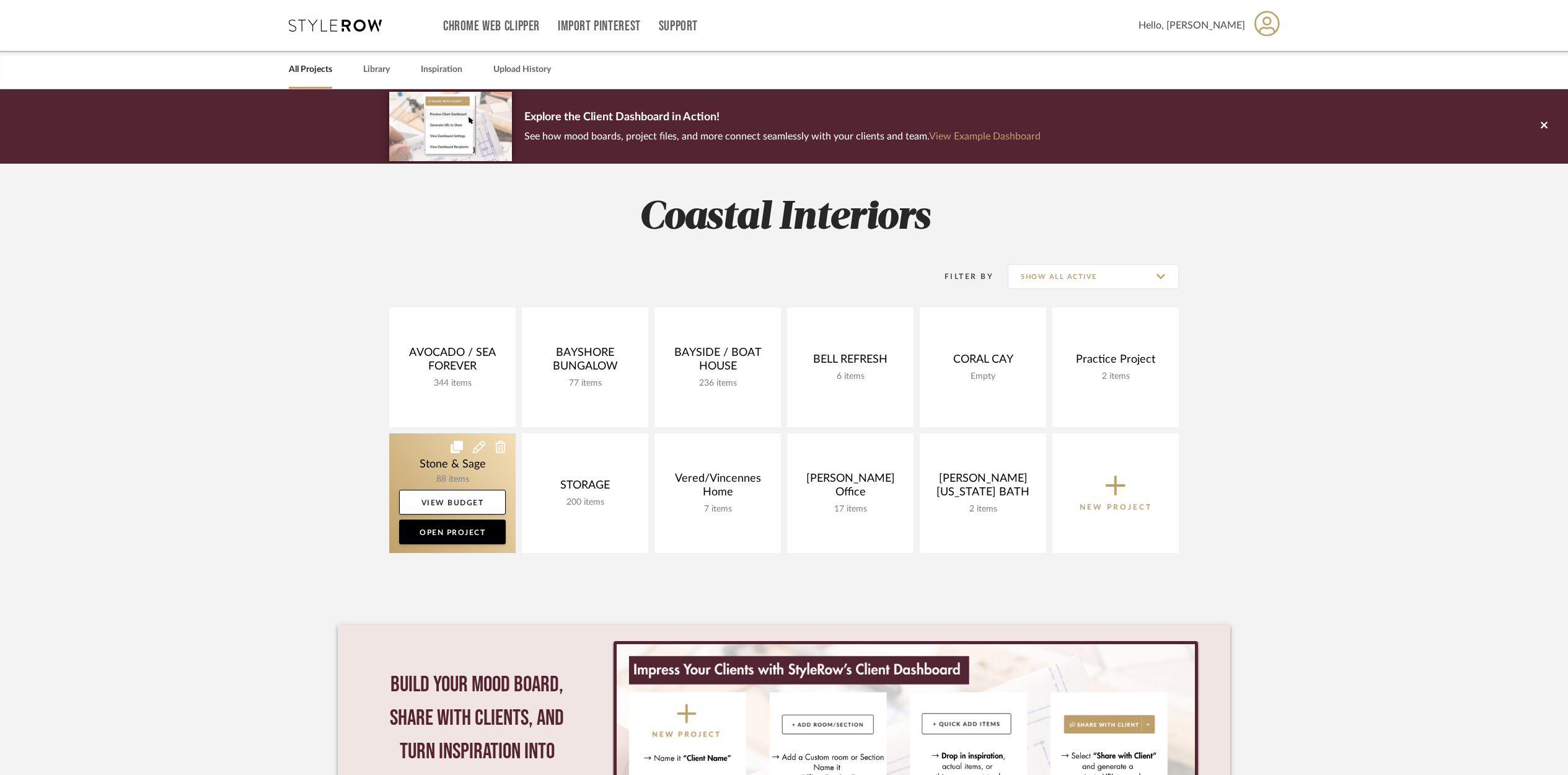
click at [476, 457] on link at bounding box center [453, 493] width 126 height 120
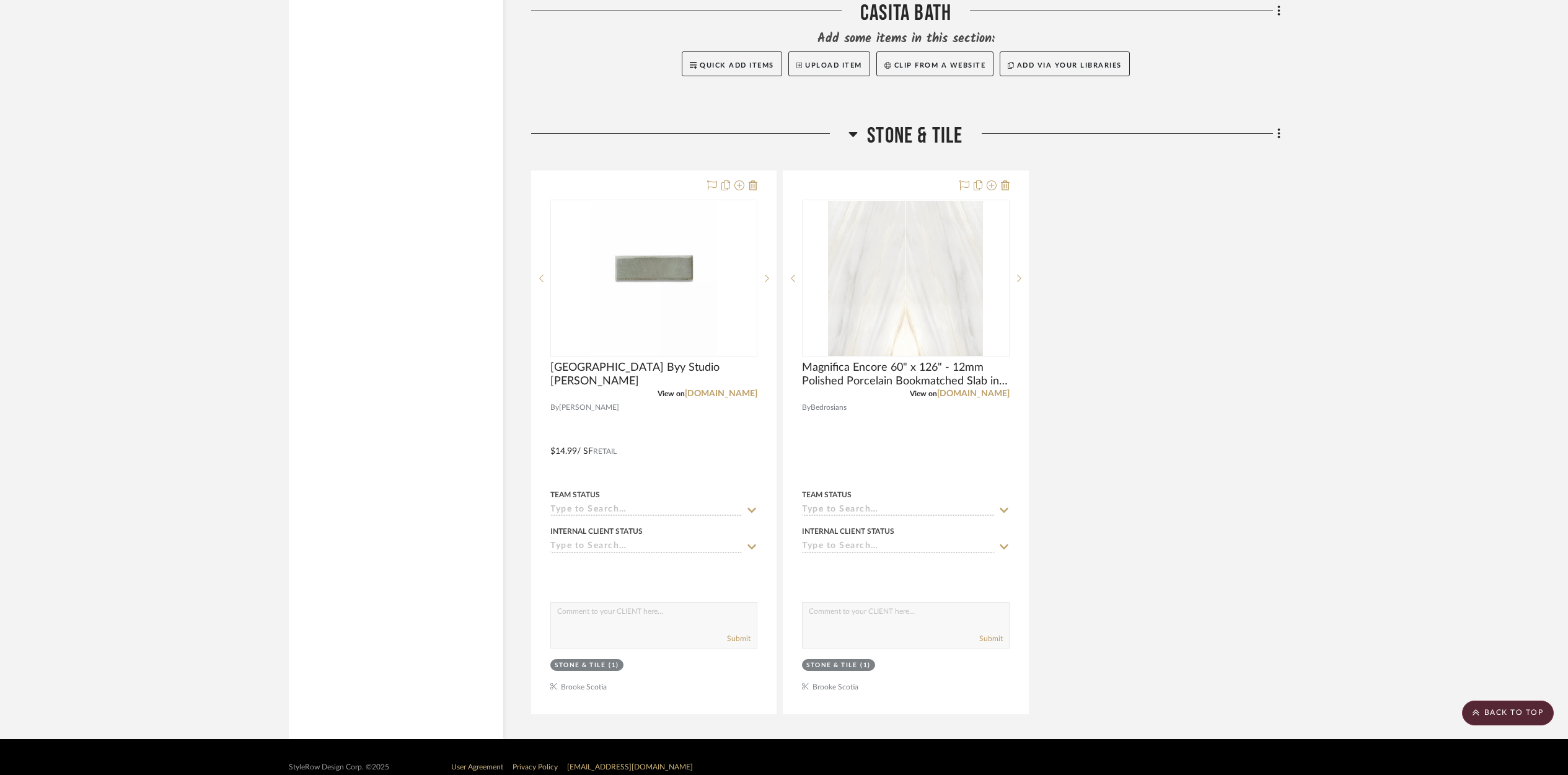
scroll to position [20038, 0]
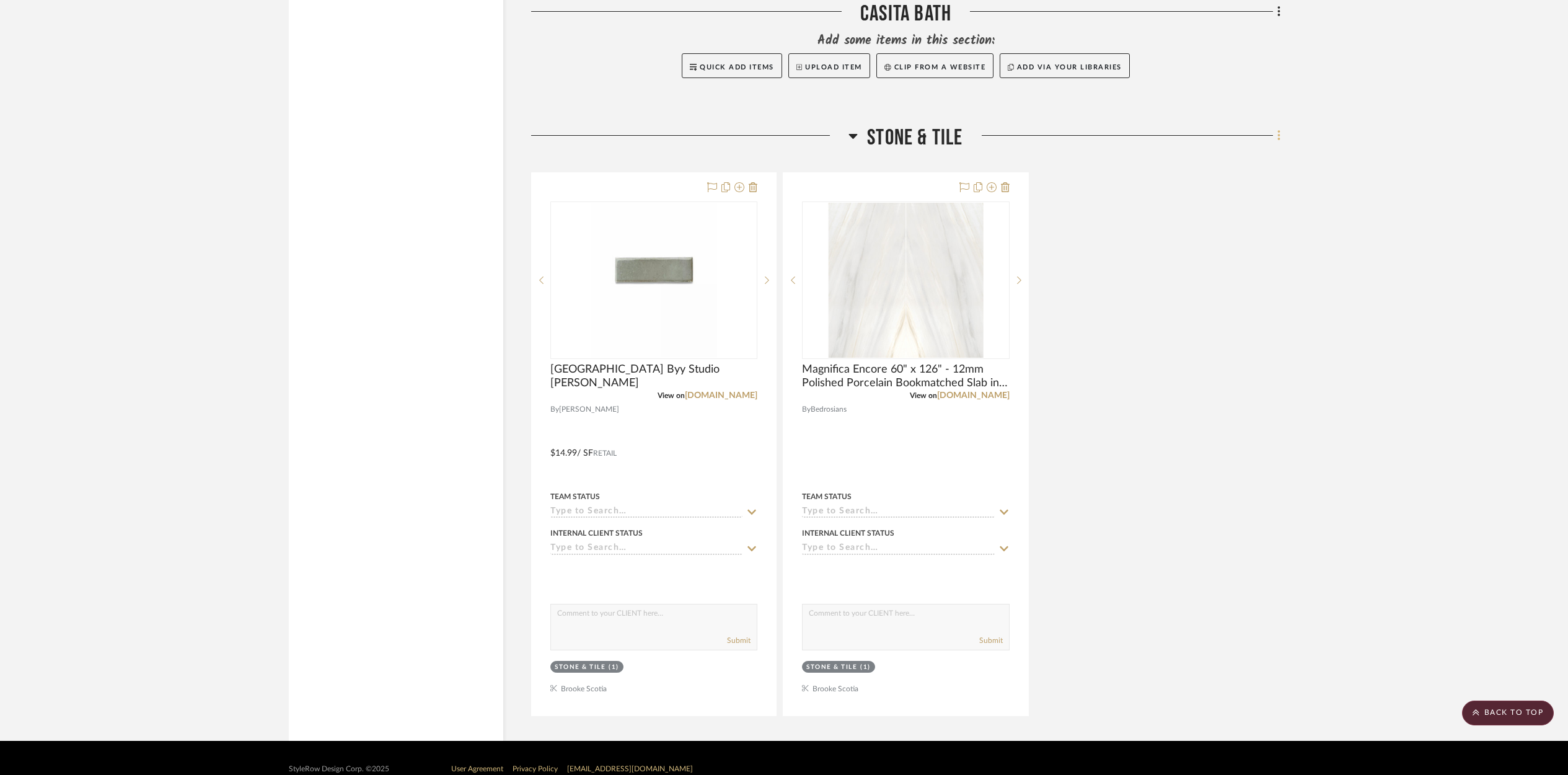
click at [1279, 130] on icon at bounding box center [1279, 135] width 2 height 11
click at [1202, 143] on span "Add New Item" at bounding box center [1215, 142] width 55 height 11
